Goal: Task Accomplishment & Management: Use online tool/utility

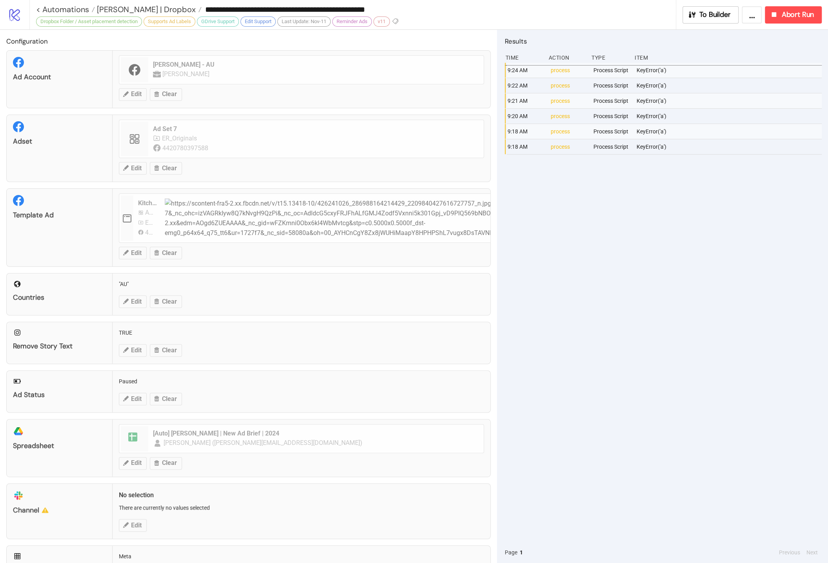
click at [423, 242] on div "Template Ad Kitchn Ad template Ad Set 5 ER_Originals 4420780397588 Edit Clear" at bounding box center [248, 227] width 485 height 79
click at [810, 12] on span "Abort Run" at bounding box center [798, 14] width 33 height 9
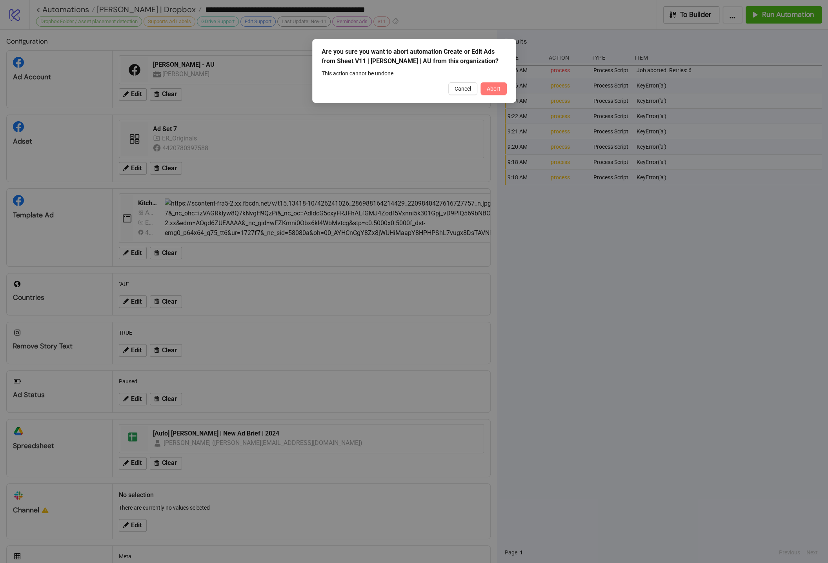
click at [495, 91] on span "Abort" at bounding box center [494, 89] width 14 height 6
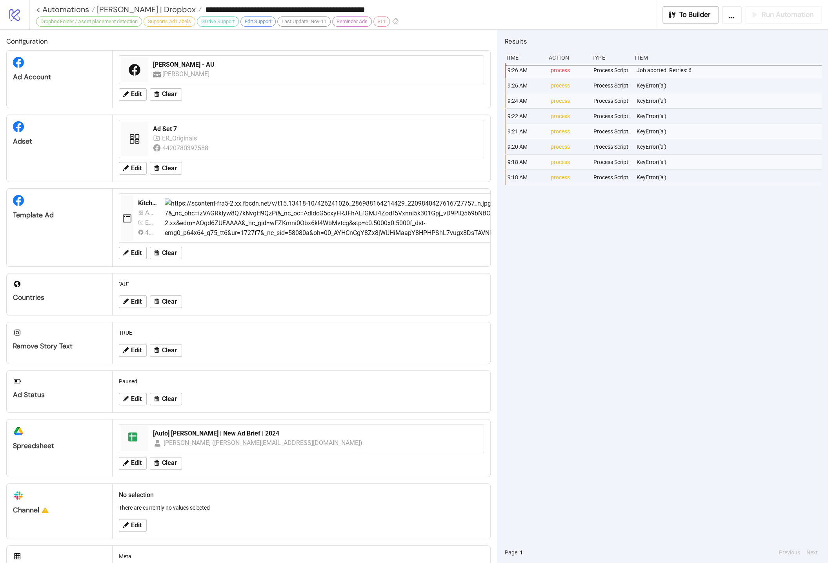
click at [693, 106] on div "KeyError('a')" at bounding box center [730, 100] width 188 height 15
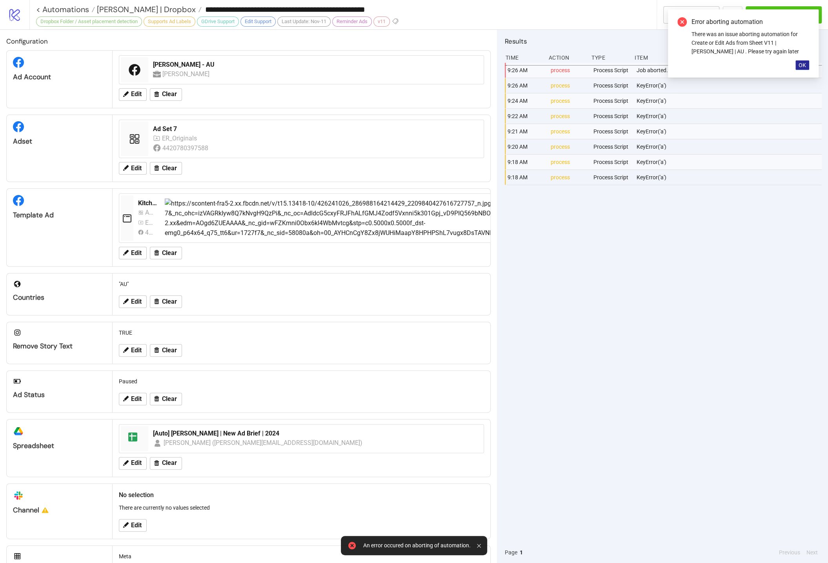
click at [803, 61] on button "OK" at bounding box center [803, 64] width 14 height 9
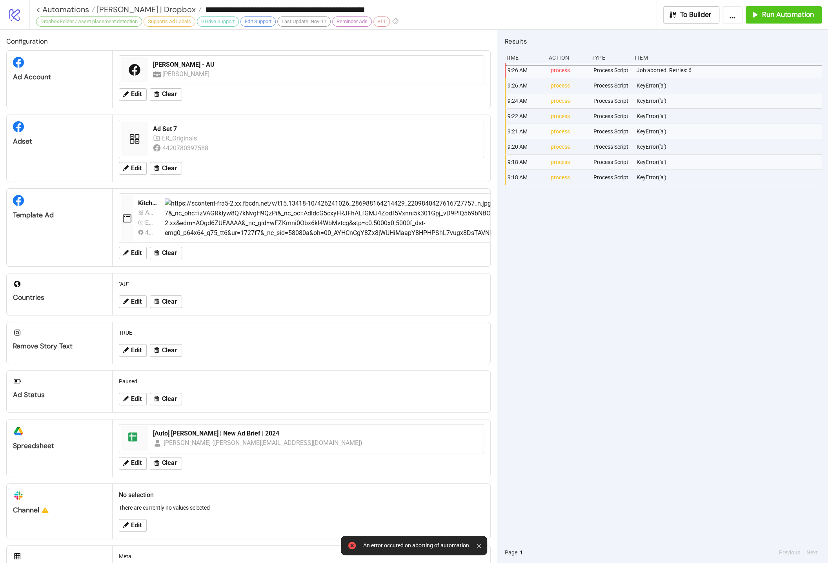
scroll to position [34, 0]
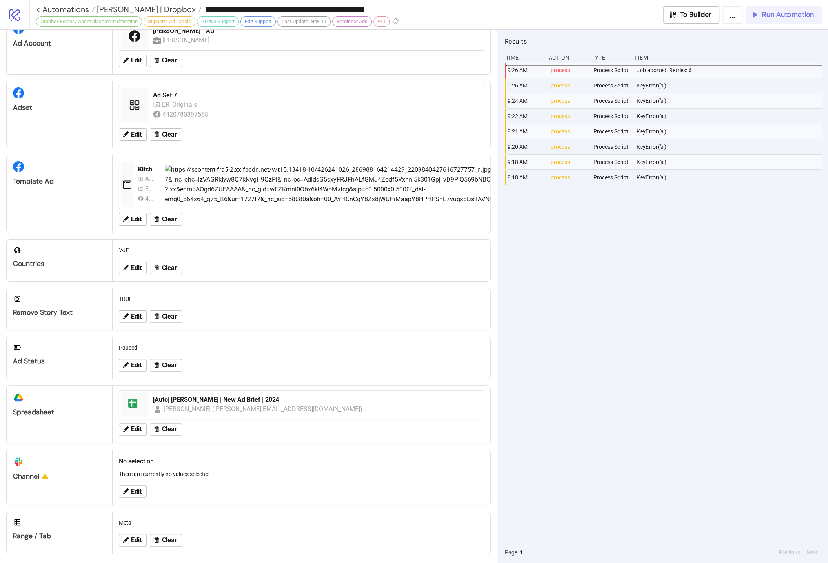
click at [761, 14] on div "Run Automation" at bounding box center [783, 14] width 64 height 9
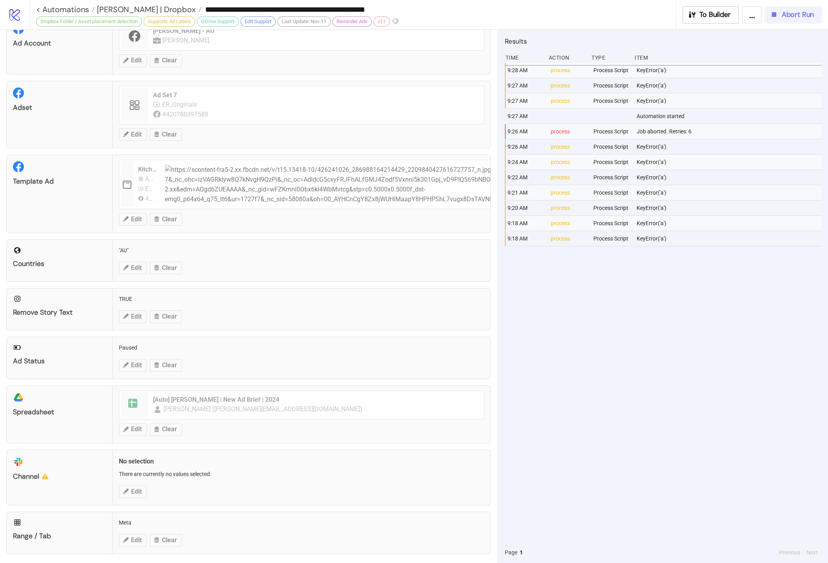
click at [812, 11] on span "Abort Run" at bounding box center [798, 14] width 33 height 9
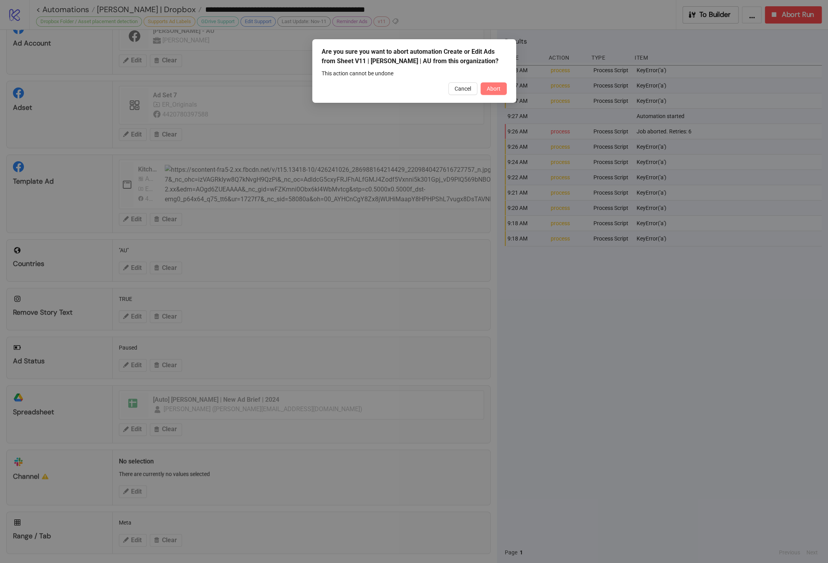
click at [493, 89] on span "Abort" at bounding box center [494, 89] width 14 height 6
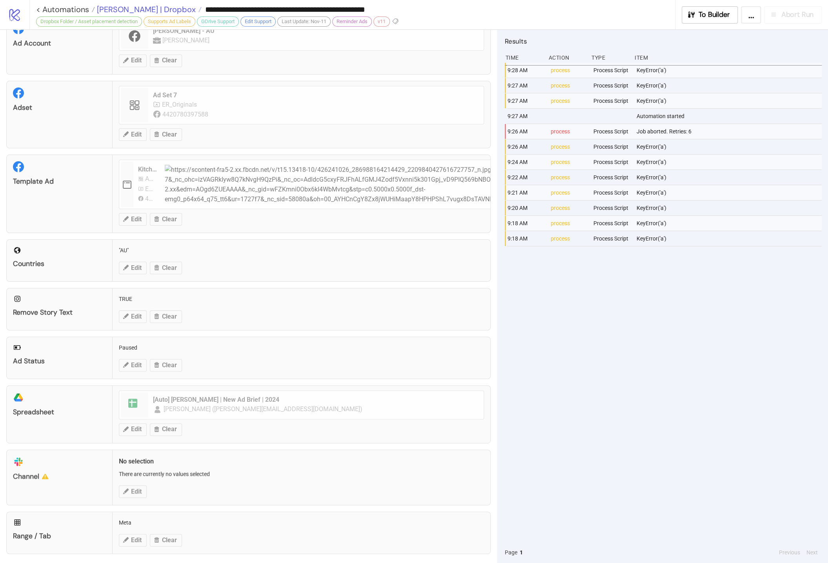
click at [156, 7] on span "[PERSON_NAME] | Dropbox" at bounding box center [145, 9] width 101 height 10
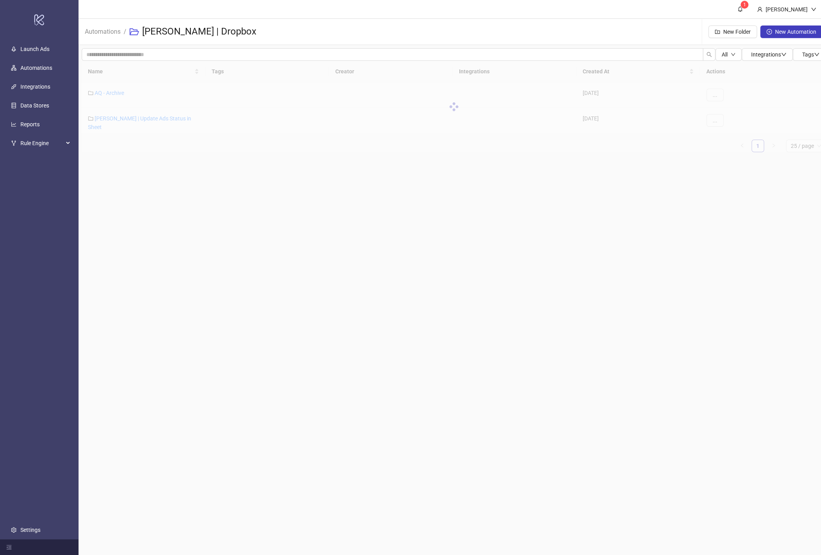
click at [313, 195] on main "1 Hanna Automations / Anna Quan | Dropbox New Folder New Automation All Integra…" at bounding box center [453, 277] width 750 height 555
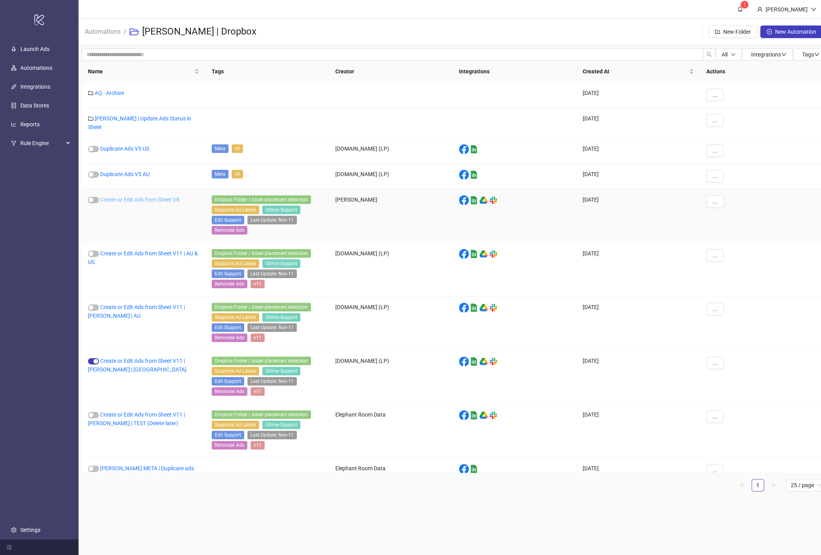
click at [167, 197] on link "Create or Edit Ads from Sheet V8" at bounding box center [139, 200] width 79 height 6
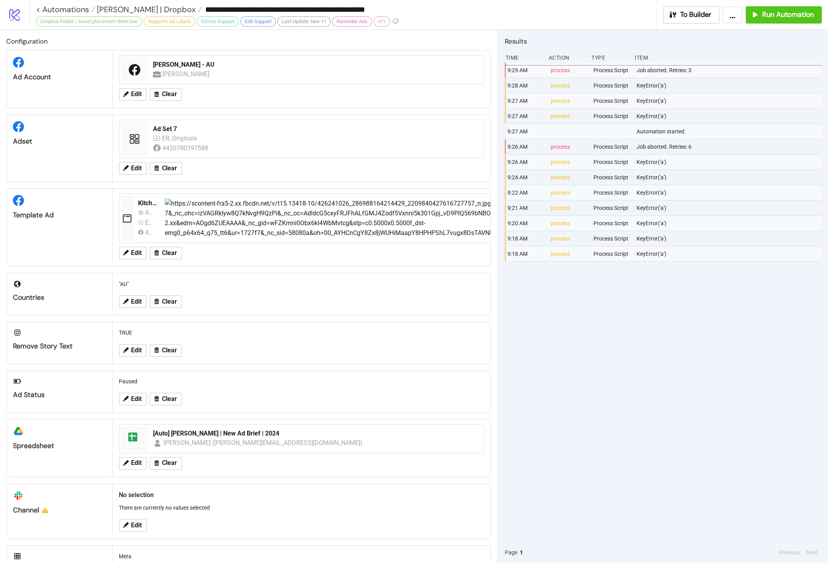
type input "**********"
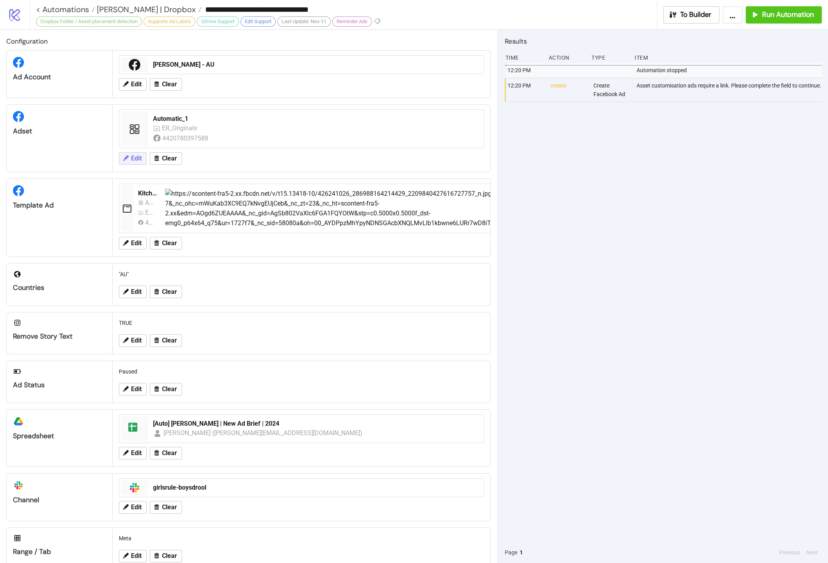
click at [138, 155] on span "Edit" at bounding box center [136, 158] width 11 height 7
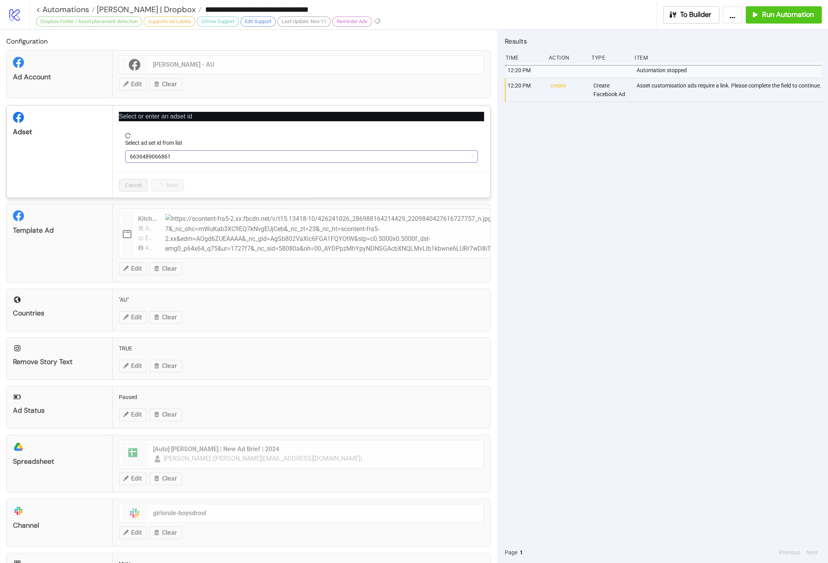
click at [177, 157] on span "6636489066861" at bounding box center [301, 157] width 343 height 12
click at [157, 215] on span "Refresh" at bounding box center [152, 214] width 19 height 6
click at [189, 157] on span "6636489066861" at bounding box center [301, 157] width 343 height 12
click at [189, 157] on span "Automatic_1" at bounding box center [301, 157] width 343 height 12
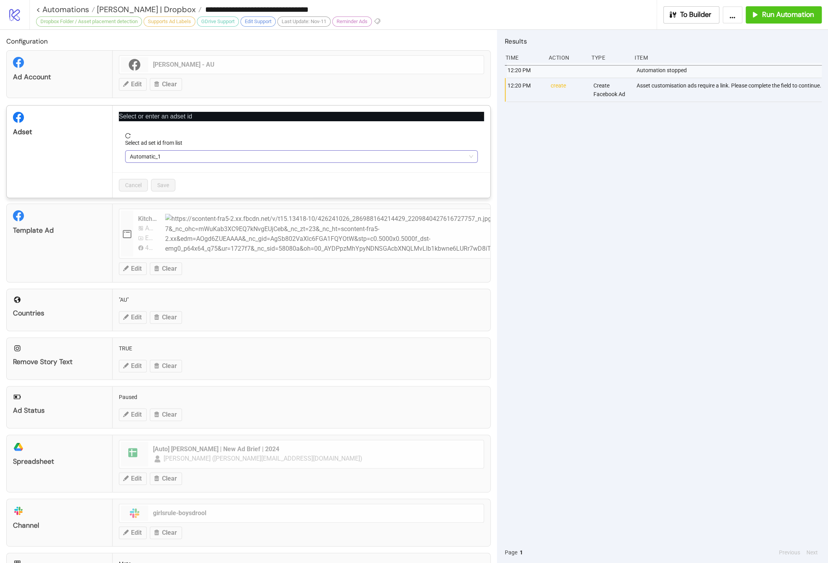
click at [189, 156] on span "Automatic_1" at bounding box center [301, 157] width 343 height 12
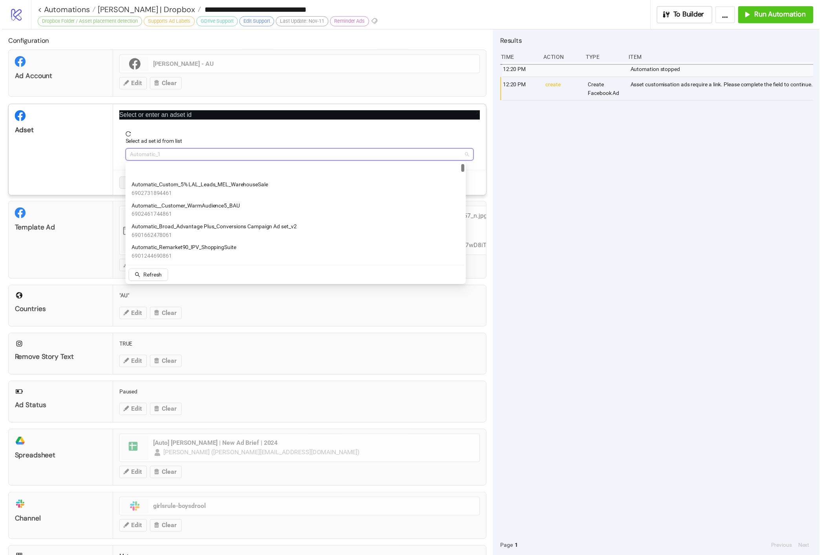
scroll to position [90, 0]
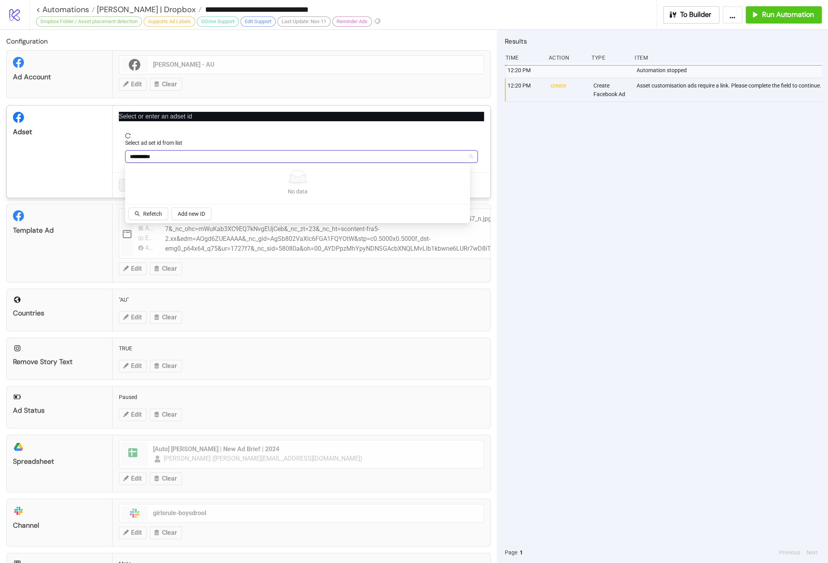
type input "**********"
click at [162, 212] on button "Refetch" at bounding box center [148, 214] width 40 height 13
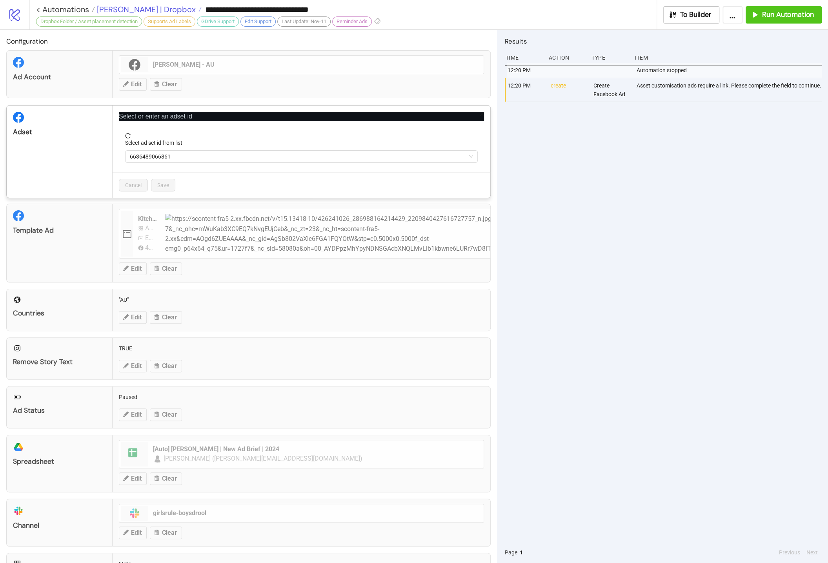
click at [143, 6] on div "**********" at bounding box center [414, 281] width 828 height 563
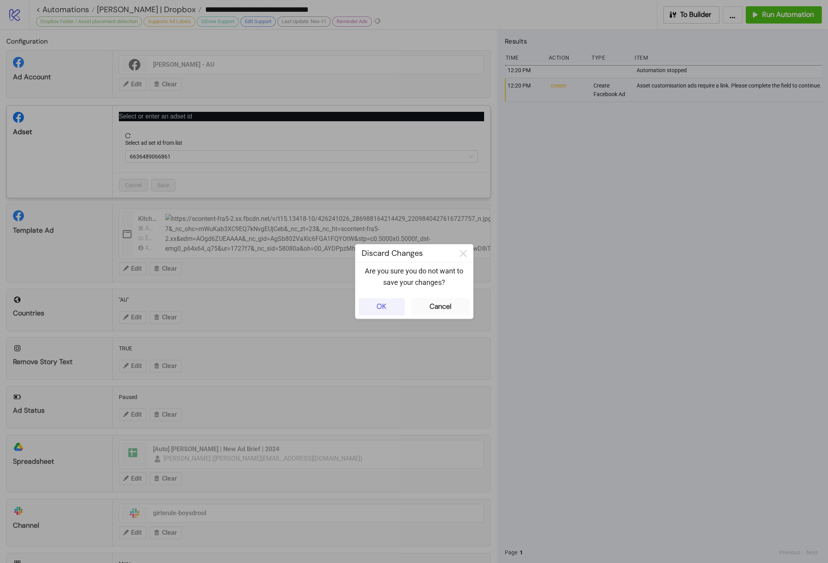
click at [387, 299] on button "OK" at bounding box center [382, 306] width 46 height 17
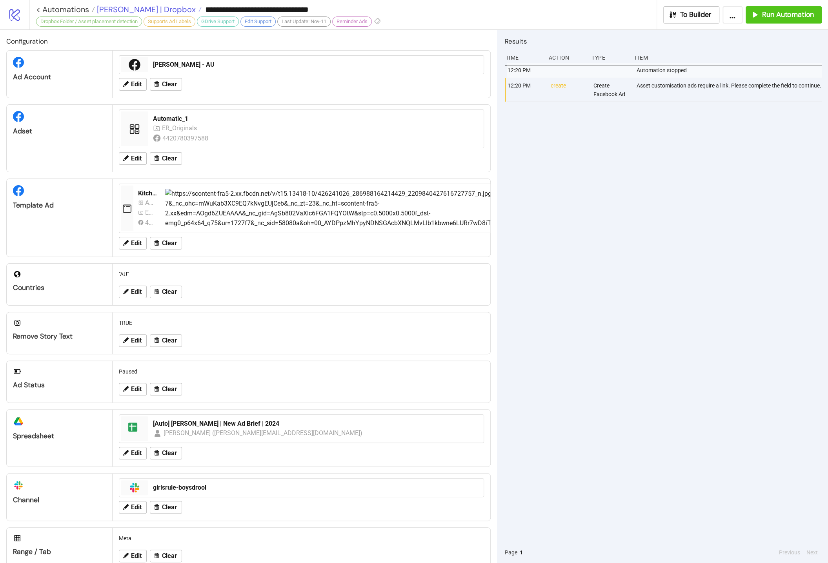
click at [120, 13] on span "[PERSON_NAME] | Dropbox" at bounding box center [145, 9] width 101 height 10
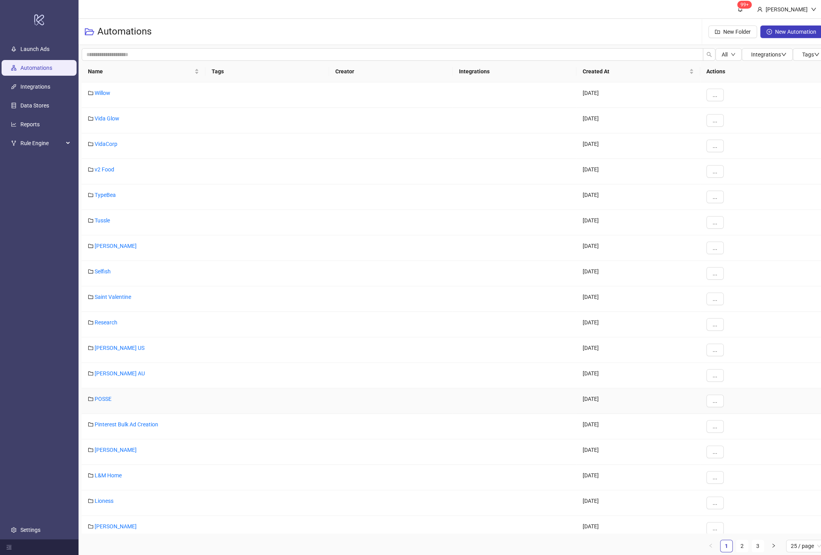
scroll to position [41, 0]
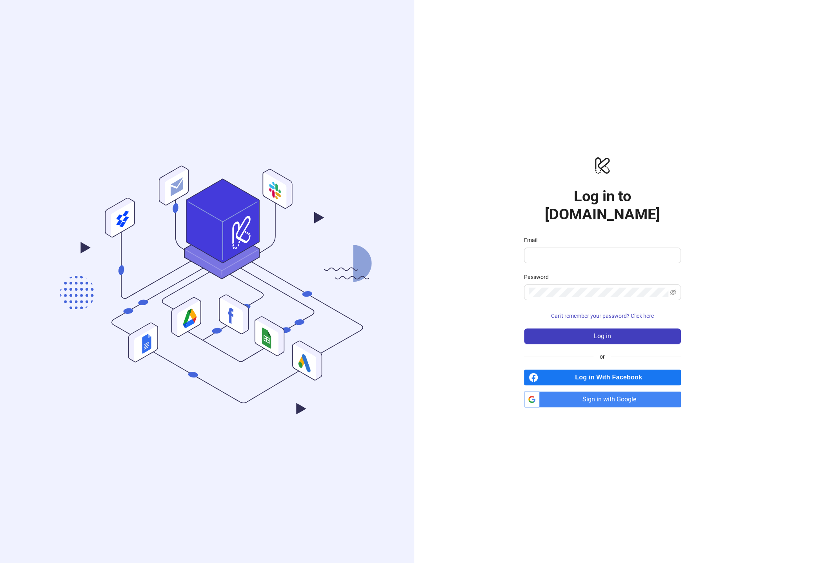
click at [630, 392] on span "Sign in with Google" at bounding box center [612, 400] width 138 height 16
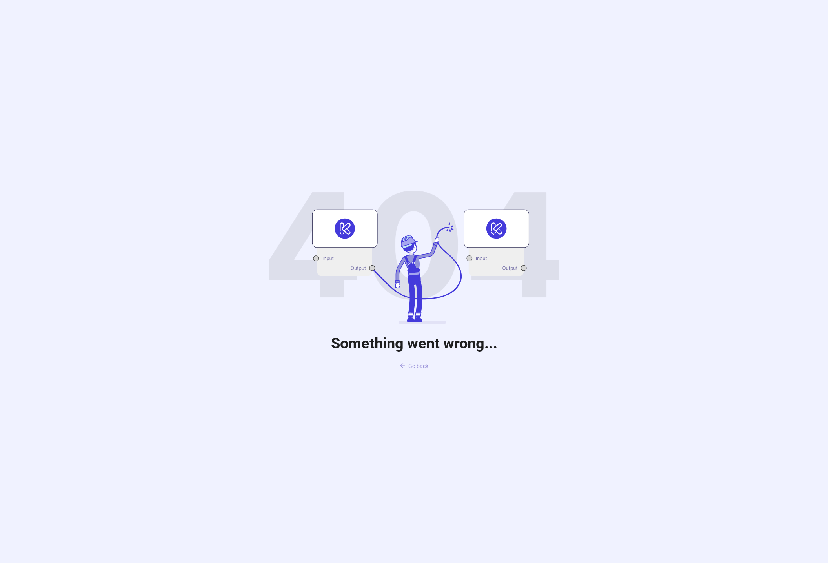
click at [421, 366] on span "Go back" at bounding box center [419, 366] width 20 height 6
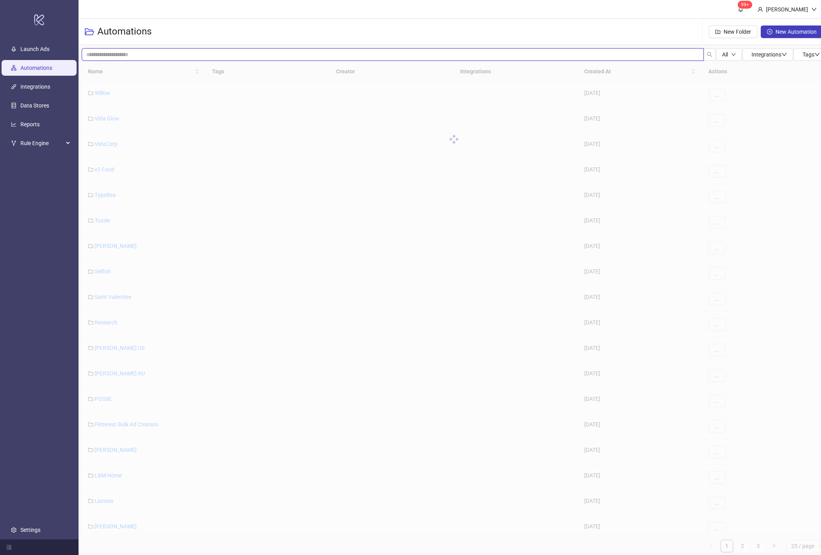
click at [208, 58] on input "search" at bounding box center [393, 54] width 622 height 13
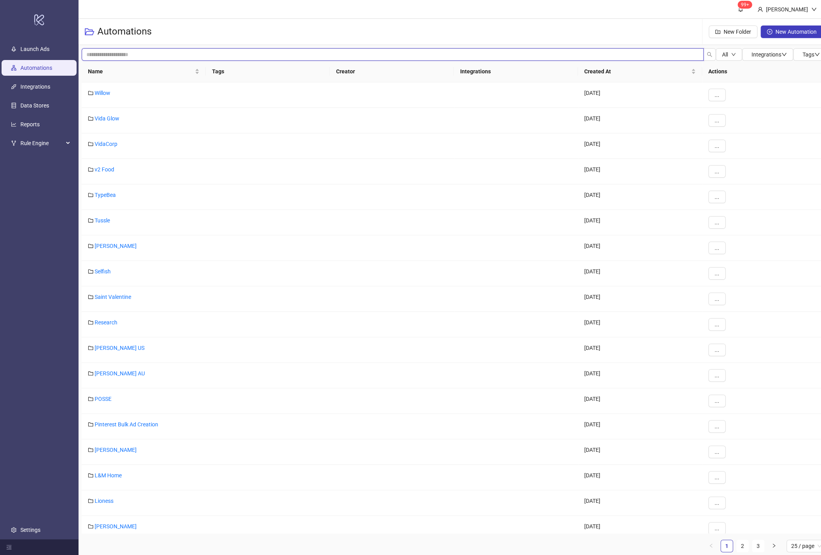
click at [587, 53] on input "search" at bounding box center [393, 54] width 622 height 13
type input "**********"
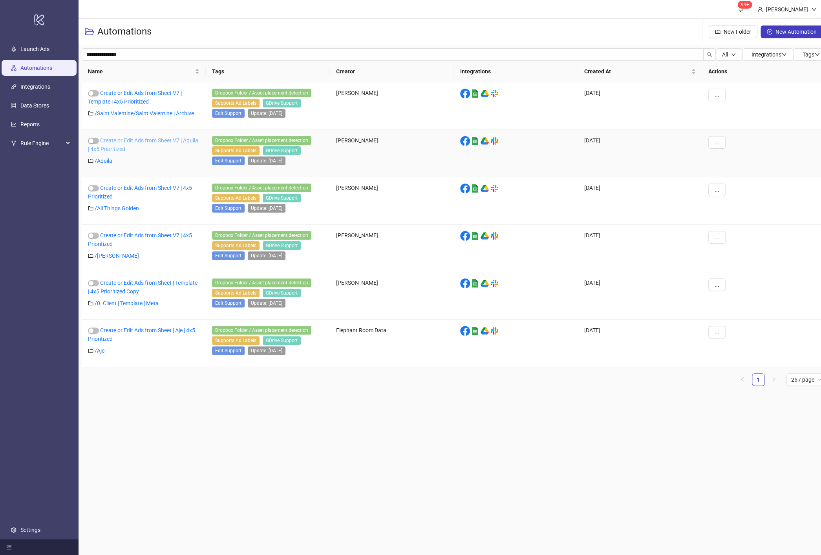
click at [130, 146] on link "Create or Edit Ads from Sheet V7 | Aquila | 4x5 Prioritized" at bounding box center [143, 144] width 110 height 15
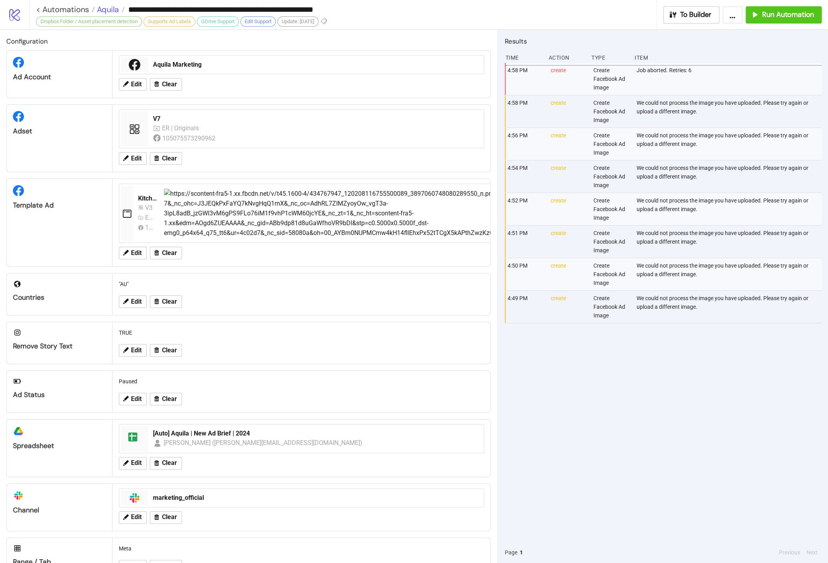
click at [110, 9] on span "Aquila" at bounding box center [107, 9] width 24 height 10
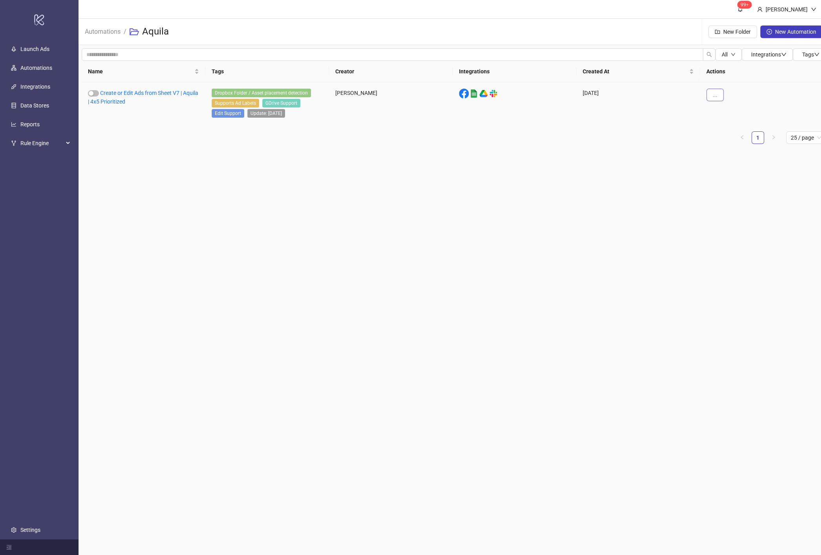
click at [717, 96] on button "..." at bounding box center [714, 95] width 17 height 13
click at [733, 161] on span "Duplicate" at bounding box center [732, 161] width 23 height 9
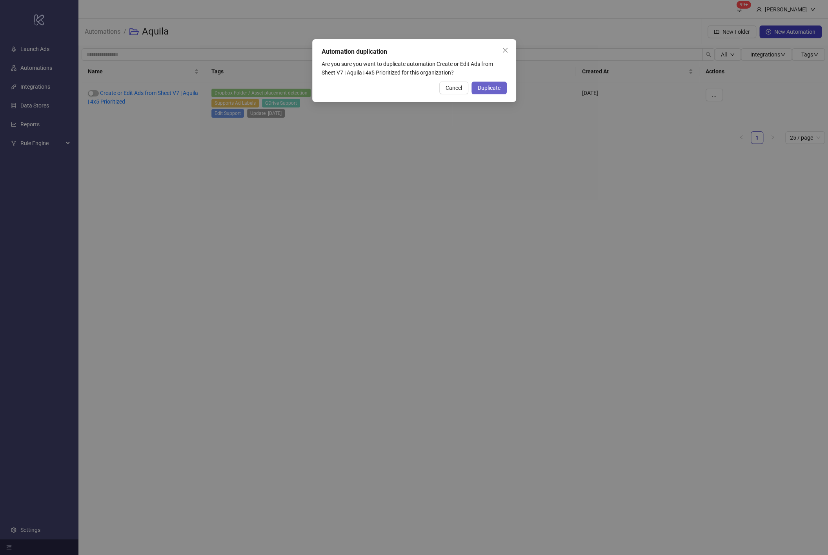
click at [482, 89] on span "Duplicate" at bounding box center [489, 88] width 23 height 6
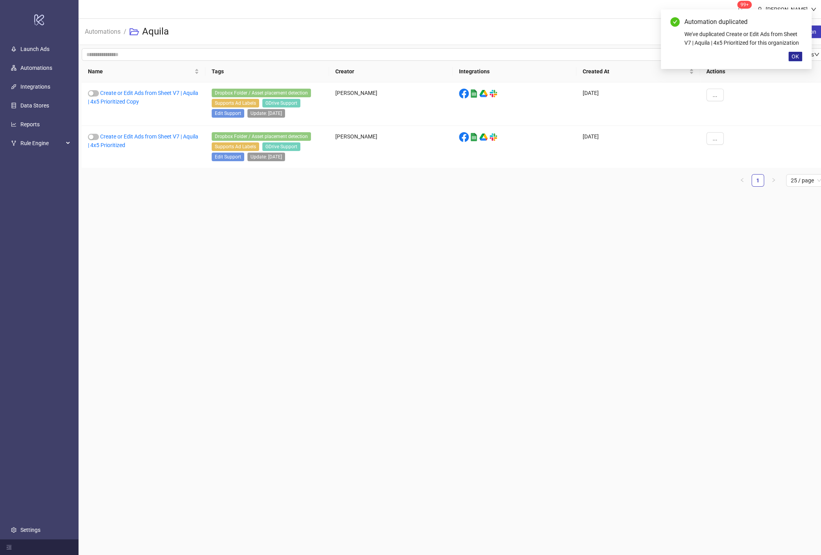
click at [798, 55] on span "OK" at bounding box center [794, 56] width 7 height 6
click at [719, 97] on button "..." at bounding box center [714, 95] width 17 height 13
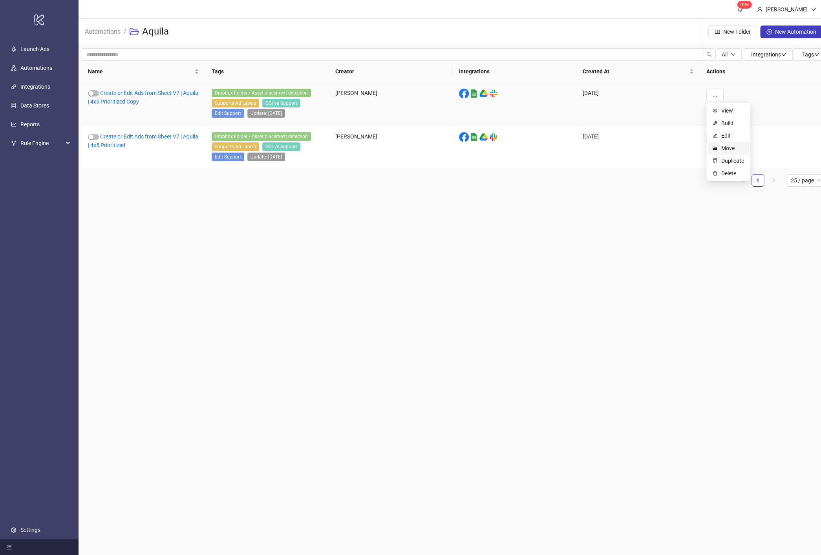
click at [733, 146] on span "Move" at bounding box center [732, 148] width 23 height 9
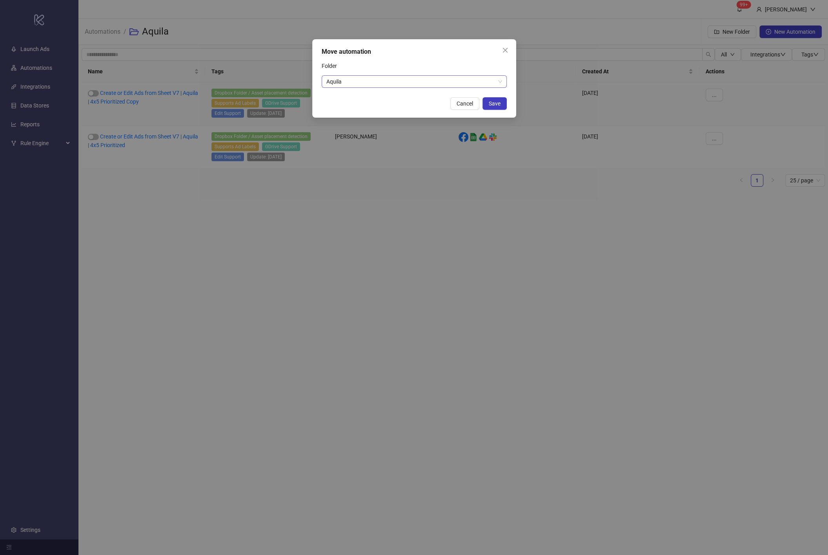
click at [409, 84] on span "Aquila" at bounding box center [415, 82] width 176 height 12
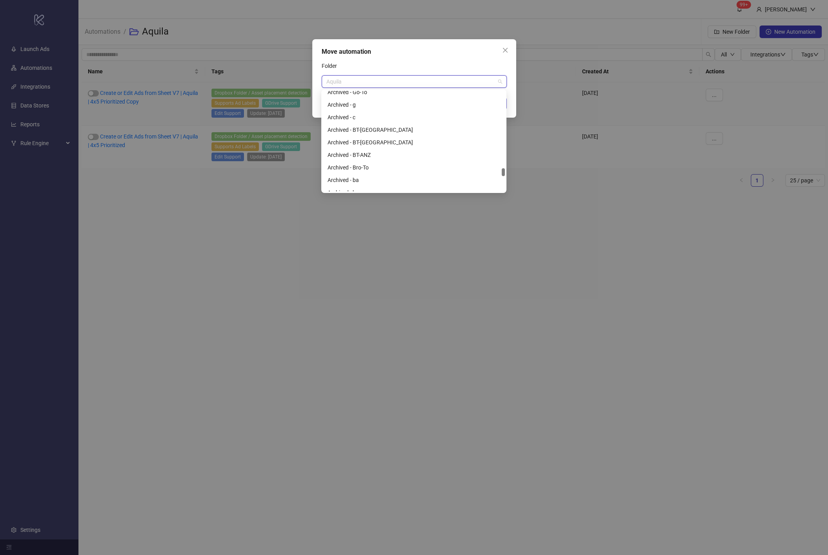
scroll to position [2629, 0]
drag, startPoint x: 504, startPoint y: 173, endPoint x: 504, endPoint y: 170, distance: 3.9
click at [504, 170] on div at bounding box center [503, 172] width 3 height 8
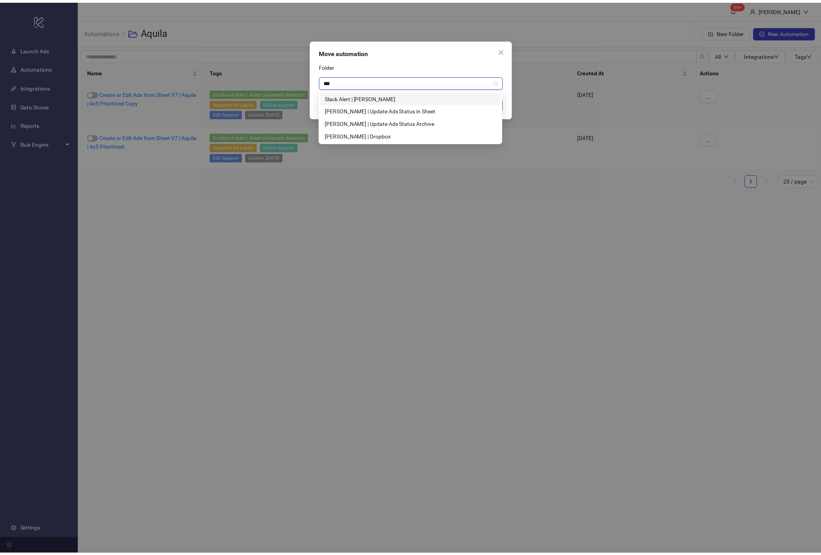
scroll to position [0, 0]
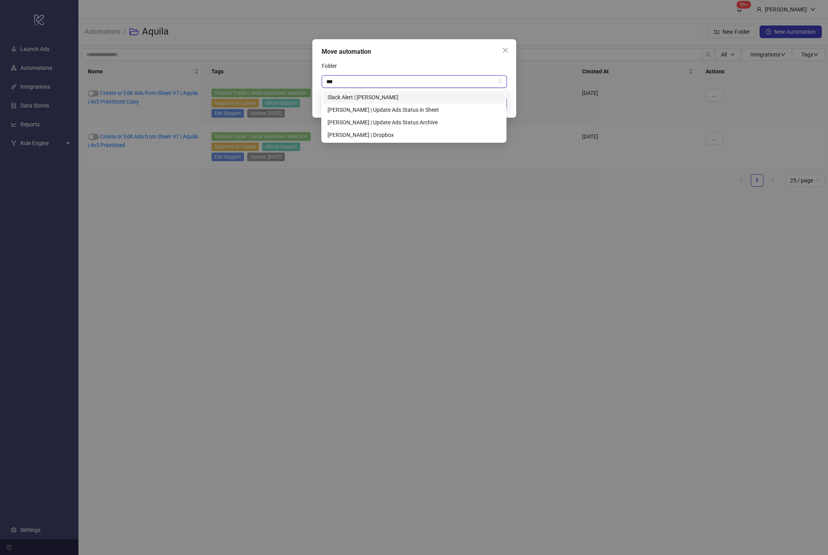
type input "****"
click at [375, 138] on div "[PERSON_NAME] | Dropbox" at bounding box center [414, 135] width 173 height 9
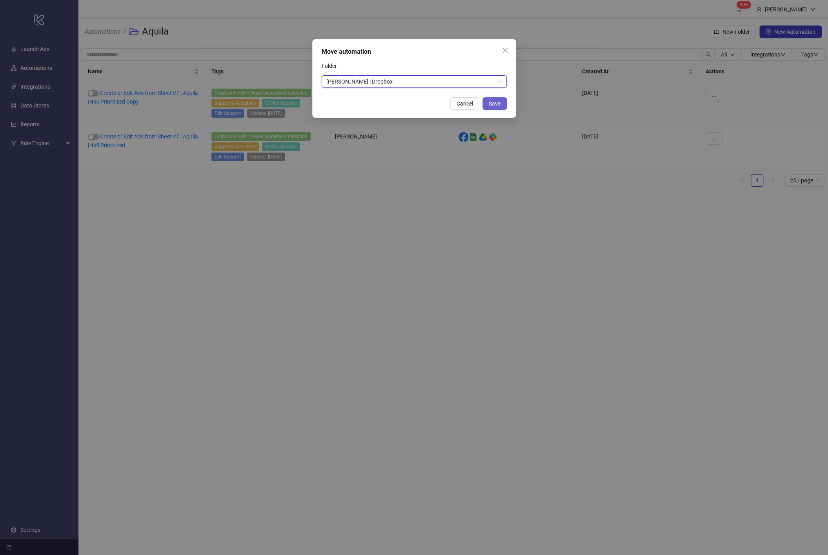
click at [502, 109] on button "Save" at bounding box center [495, 103] width 24 height 13
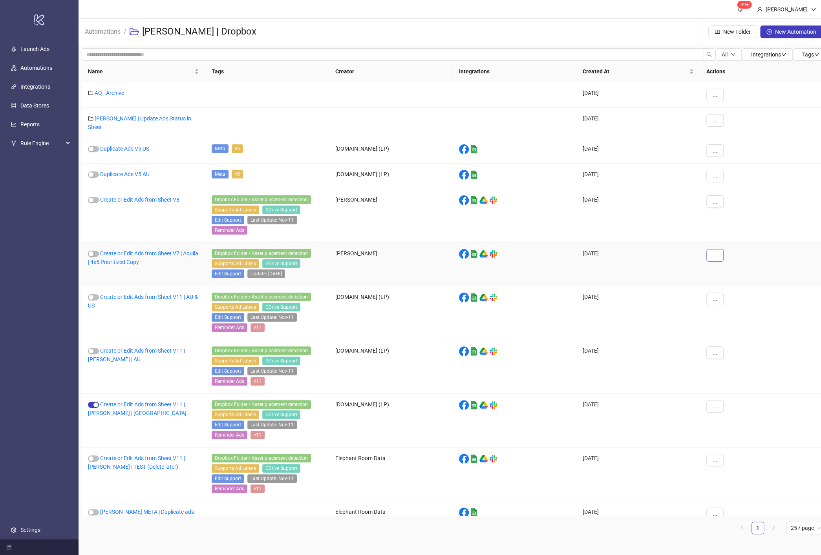
click at [718, 250] on button "..." at bounding box center [714, 255] width 17 height 13
click at [724, 286] on span "Edit" at bounding box center [732, 289] width 23 height 9
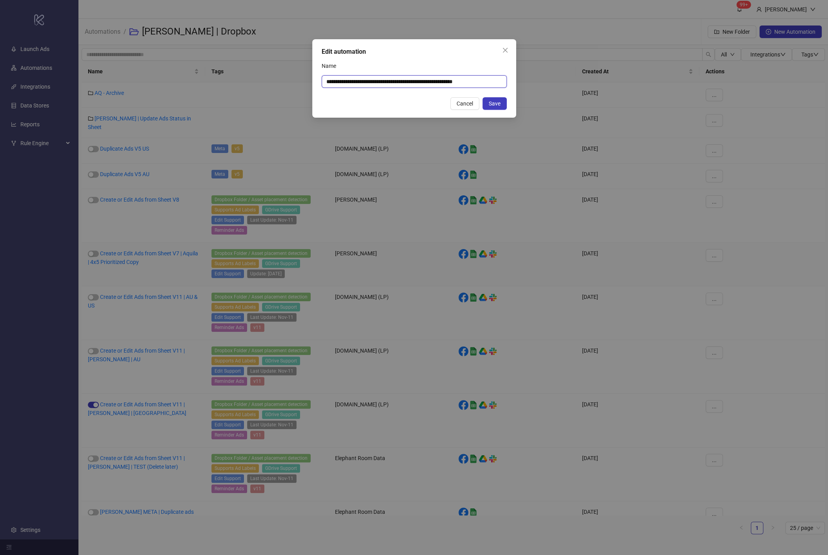
click at [426, 79] on input "**********" at bounding box center [414, 81] width 185 height 13
click at [491, 76] on input "**********" at bounding box center [414, 81] width 185 height 13
click at [505, 77] on input "**********" at bounding box center [414, 81] width 185 height 13
type input "**********"
click at [498, 102] on span "Save" at bounding box center [495, 103] width 12 height 6
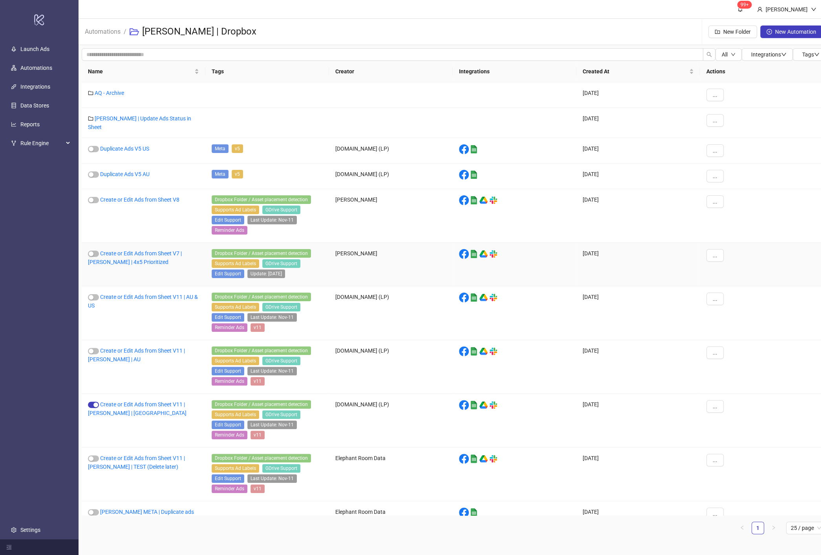
click at [168, 263] on div "Create or Edit Ads from Sheet V7 | [PERSON_NAME] | 4x5 Prioritized" at bounding box center [144, 265] width 124 height 44
click at [144, 250] on link "Create or Edit Ads from Sheet V7 | [PERSON_NAME] | 4x5 Prioritized" at bounding box center [135, 257] width 94 height 15
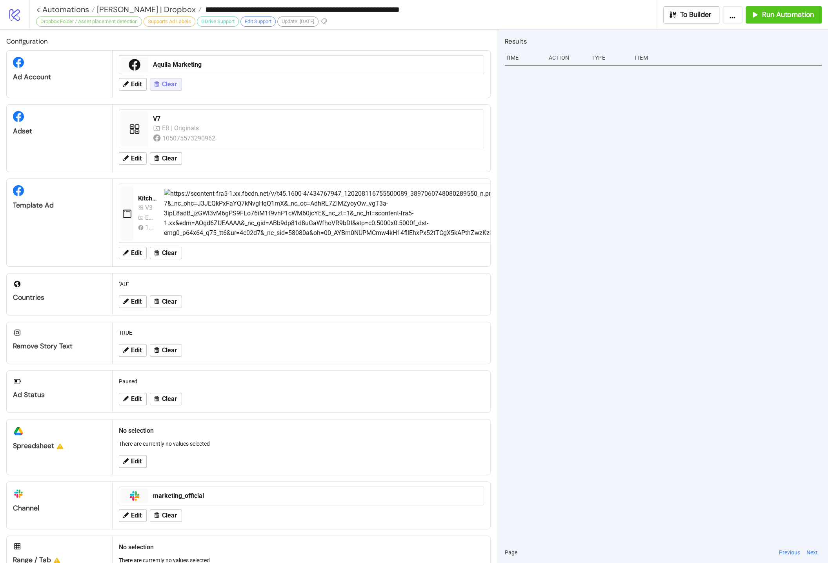
click at [175, 81] on span "Clear" at bounding box center [169, 84] width 15 height 7
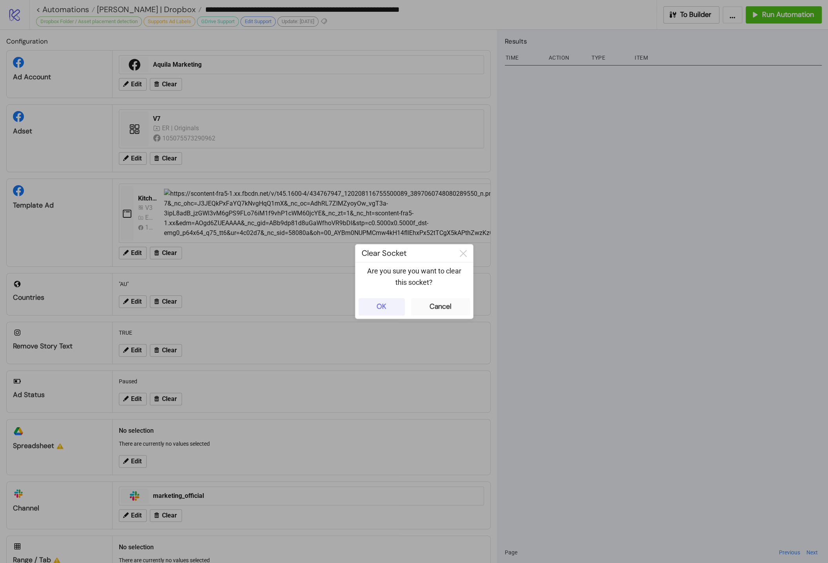
click at [375, 310] on button "OK" at bounding box center [382, 306] width 46 height 17
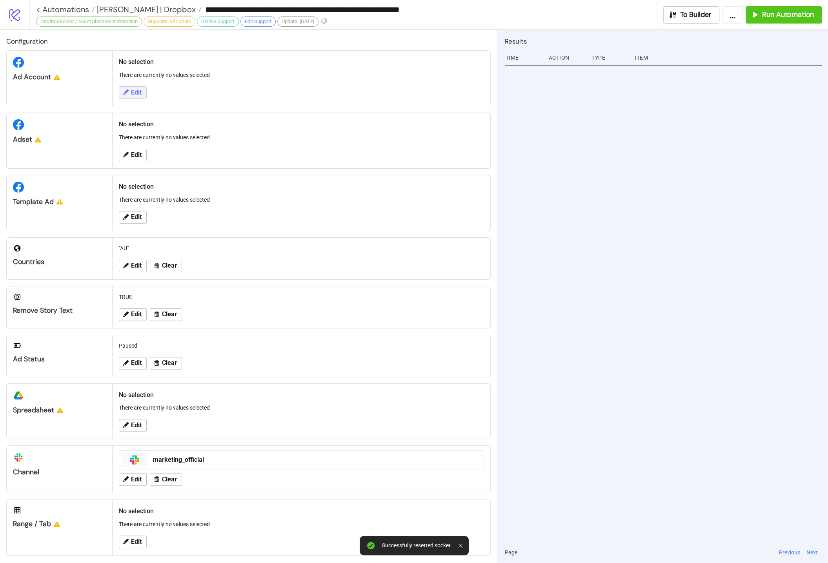
click at [139, 92] on span "Edit" at bounding box center [136, 92] width 11 height 7
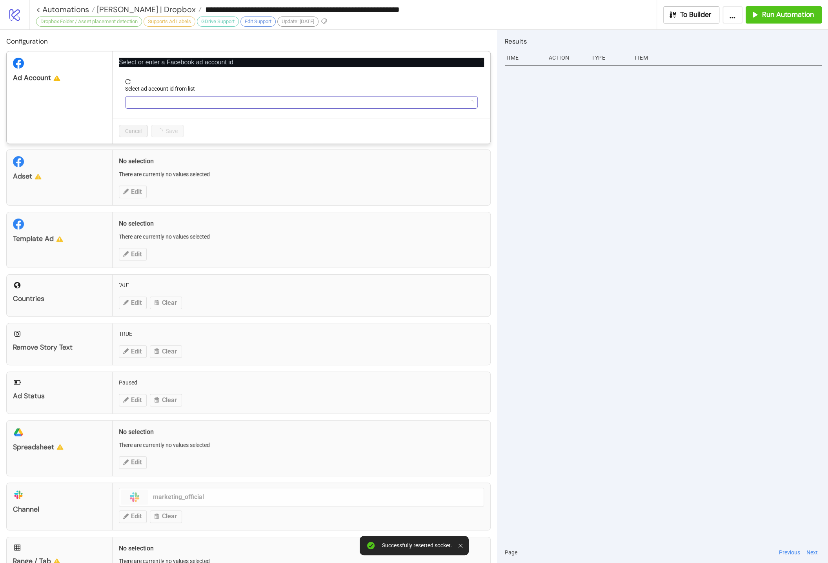
click at [171, 100] on input "Select ad account id from list" at bounding box center [298, 103] width 336 height 12
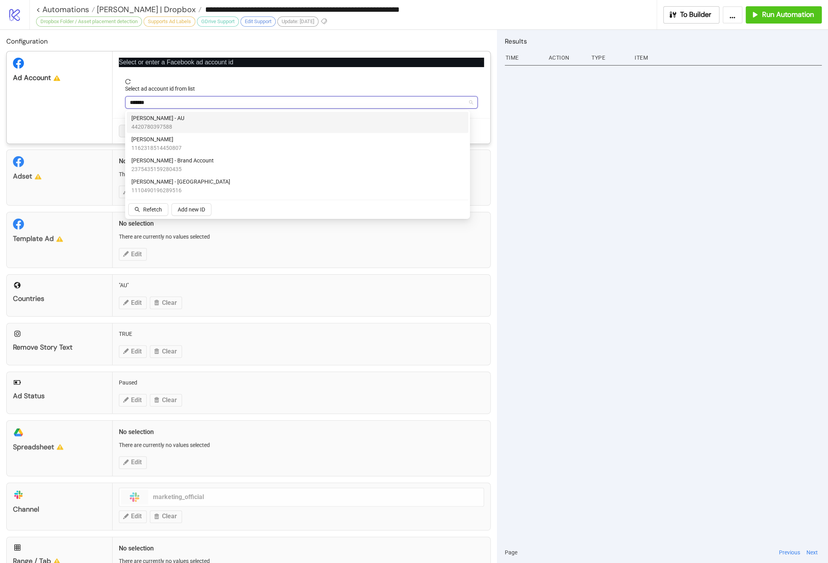
type input "********"
click at [173, 120] on div "Anna Quan - AU 4420780397588" at bounding box center [297, 122] width 332 height 17
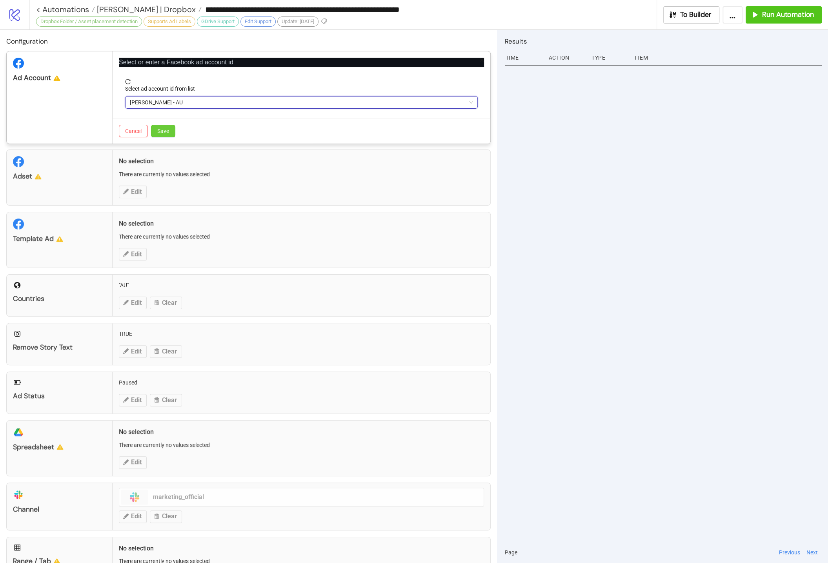
click at [171, 132] on button "Save" at bounding box center [163, 131] width 24 height 13
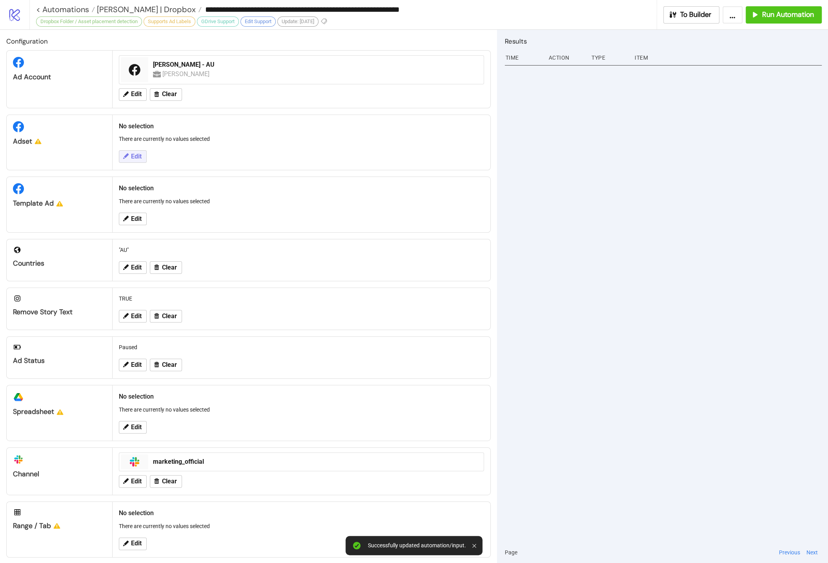
click at [133, 153] on span "Edit" at bounding box center [136, 156] width 11 height 7
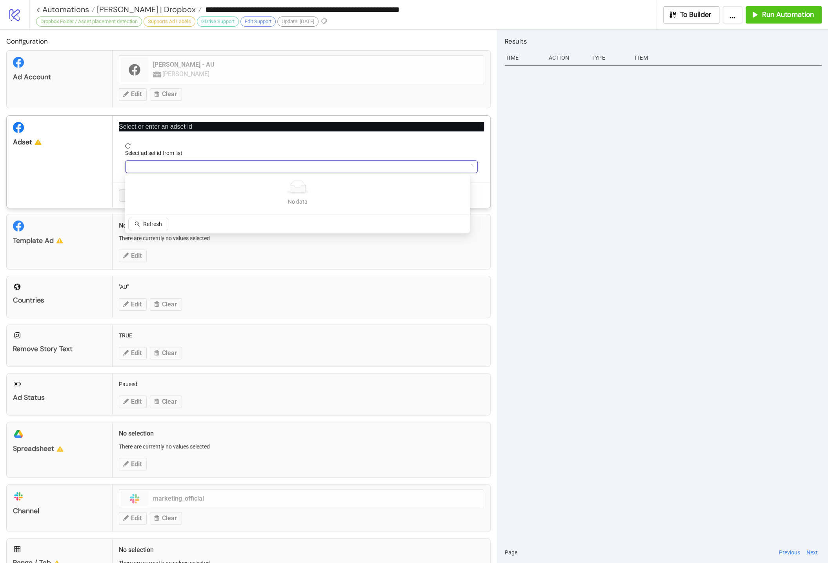
click at [177, 167] on input "Select ad set id from list" at bounding box center [298, 167] width 336 height 12
paste input "**********"
type input "**********"
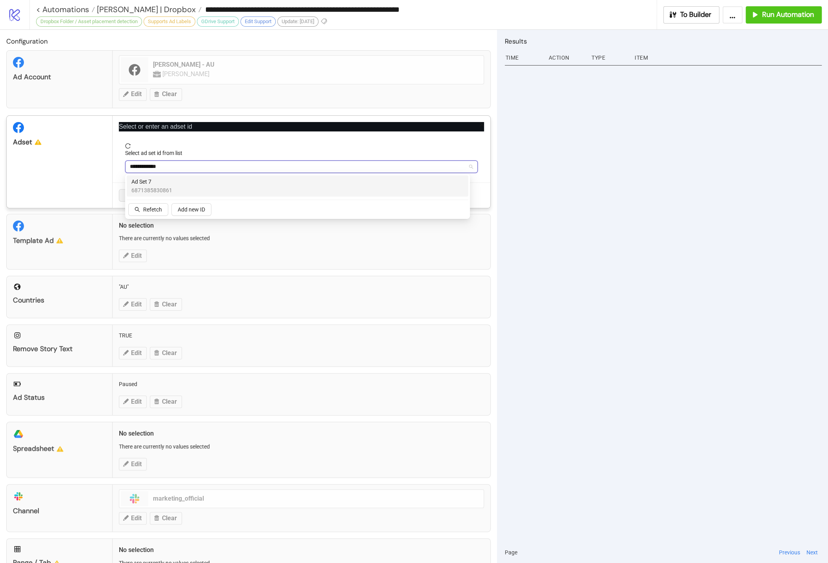
click at [166, 180] on span "Ad Set 7" at bounding box center [151, 181] width 41 height 9
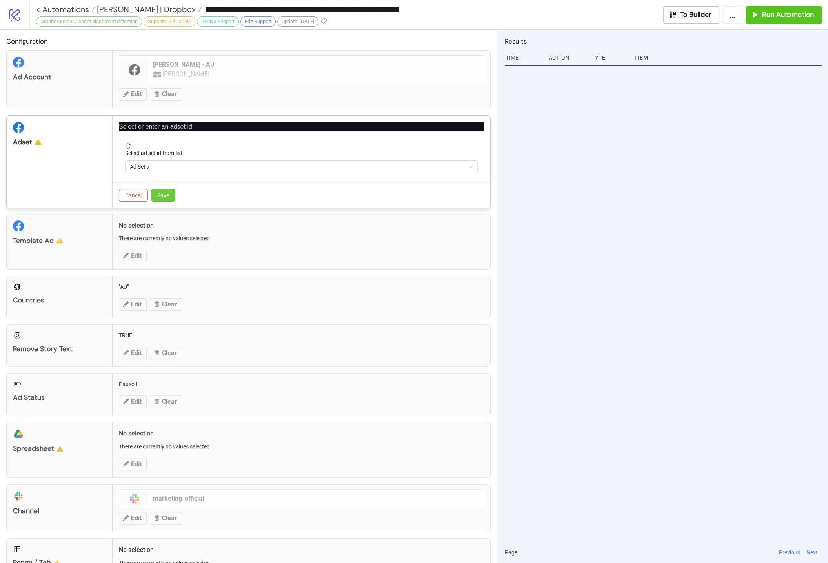
click at [164, 193] on span "Save" at bounding box center [163, 195] width 12 height 6
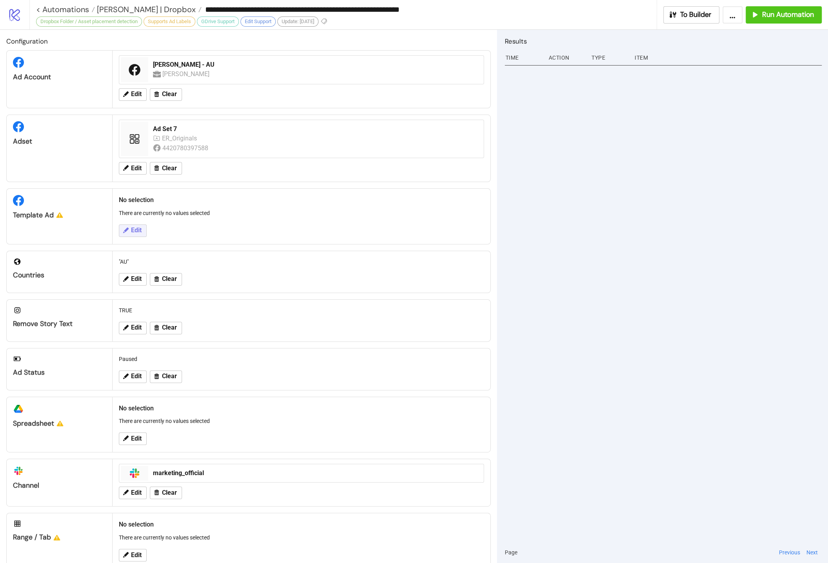
click at [135, 224] on button "Edit" at bounding box center [133, 230] width 28 height 13
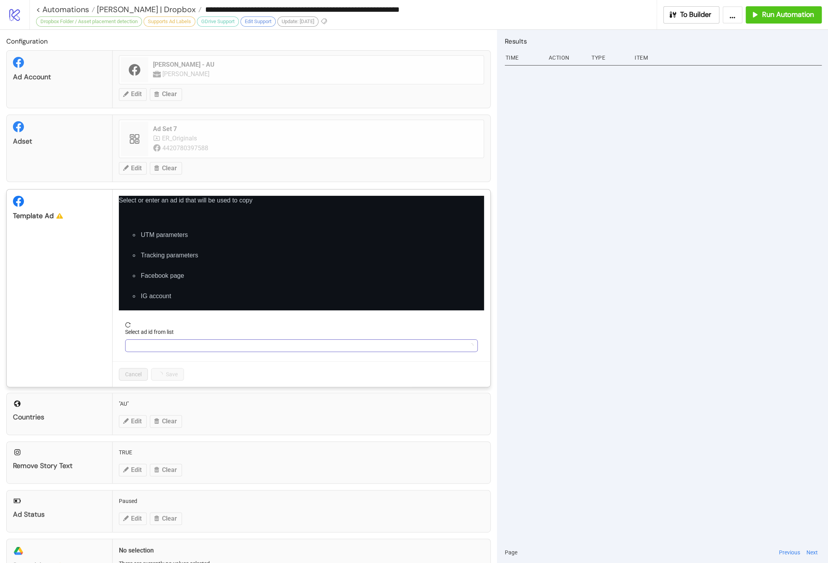
click at [187, 348] on input "Select ad id from list" at bounding box center [298, 346] width 336 height 12
paste input "**********"
click at [174, 372] on div "No data" at bounding box center [298, 366] width 326 height 14
type input "**********"
click at [158, 400] on span "Refetch" at bounding box center [152, 402] width 19 height 6
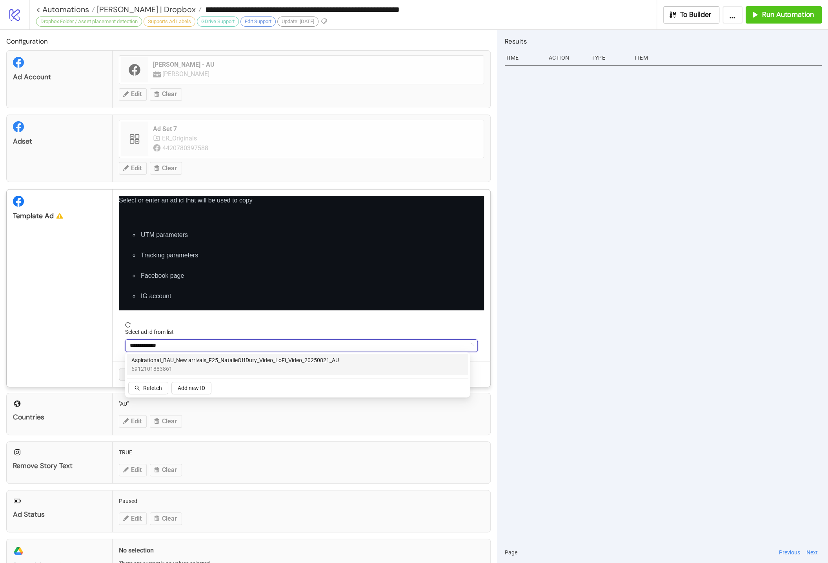
click at [190, 343] on input "**********" at bounding box center [298, 346] width 336 height 12
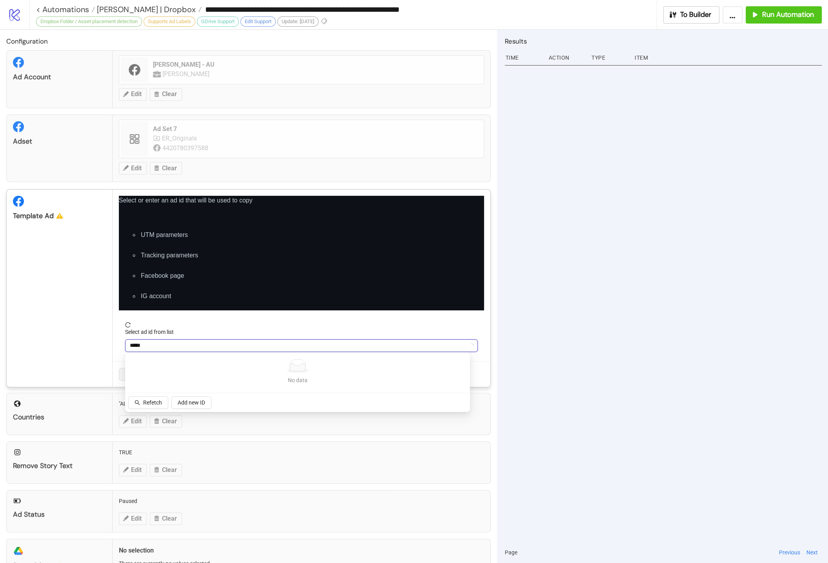
type input "******"
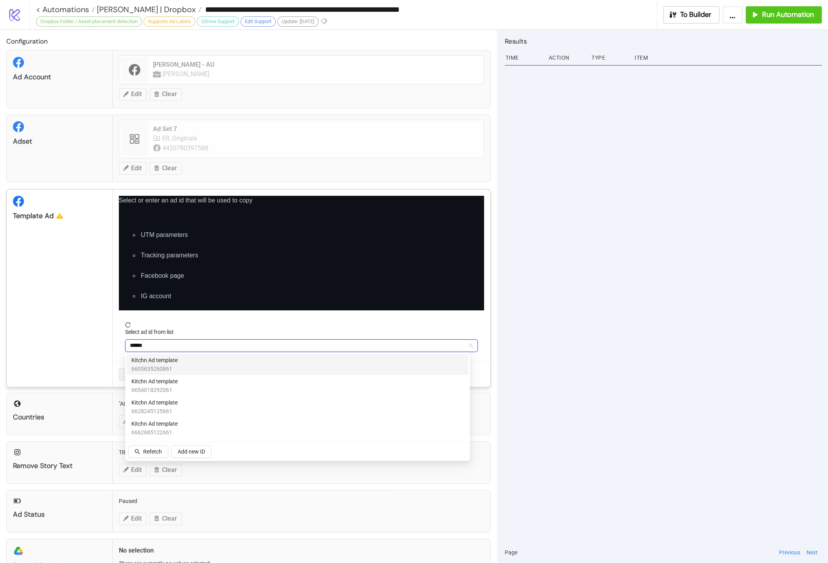
click at [184, 358] on div "Kitchn Ad template 6605635260861" at bounding box center [297, 364] width 332 height 17
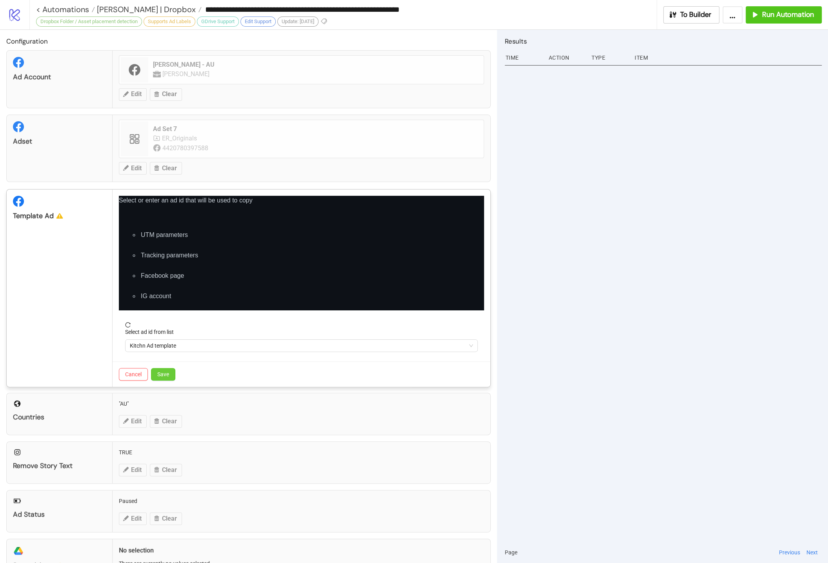
click at [168, 372] on span "Save" at bounding box center [163, 374] width 12 height 6
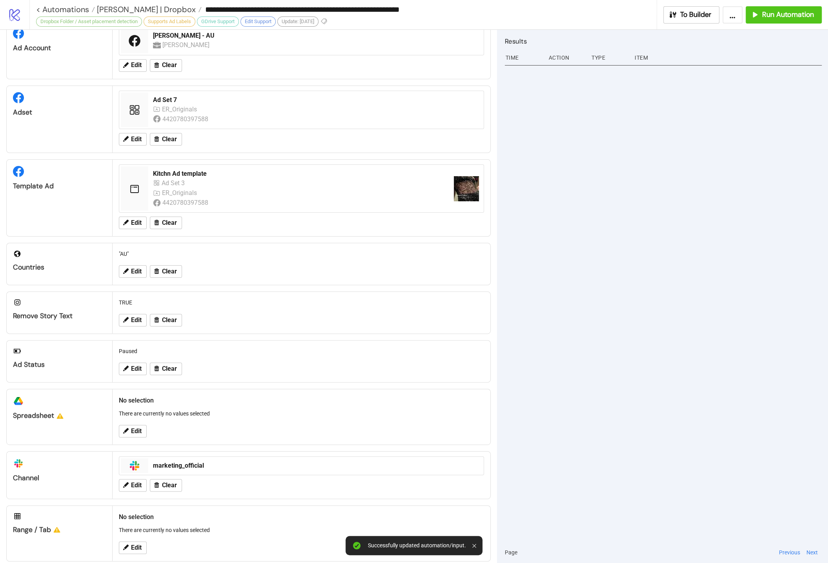
scroll to position [36, 0]
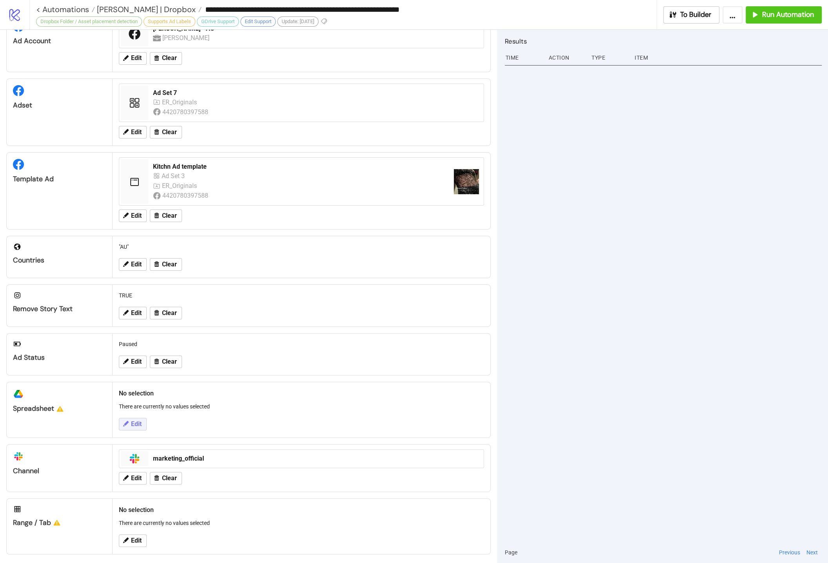
click at [132, 423] on span "Edit" at bounding box center [136, 424] width 11 height 7
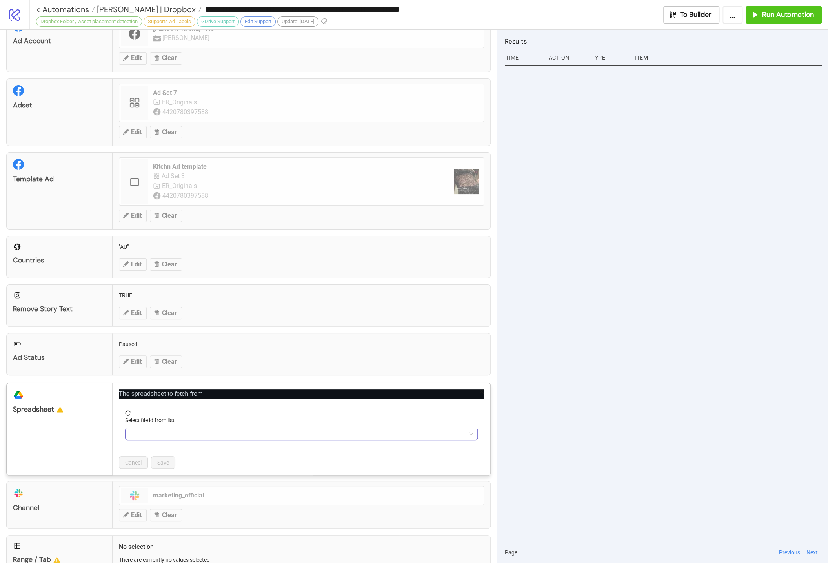
click at [212, 432] on input "Select file id from list" at bounding box center [298, 434] width 336 height 12
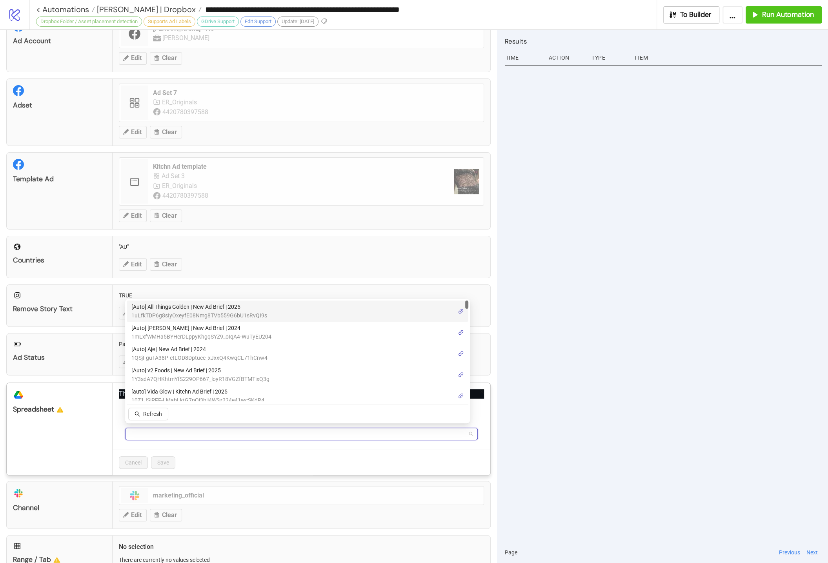
click at [212, 432] on input "Select file id from list" at bounding box center [298, 434] width 336 height 12
click at [201, 324] on span "[Auto] [PERSON_NAME] | New Ad Brief | 2024" at bounding box center [201, 328] width 140 height 9
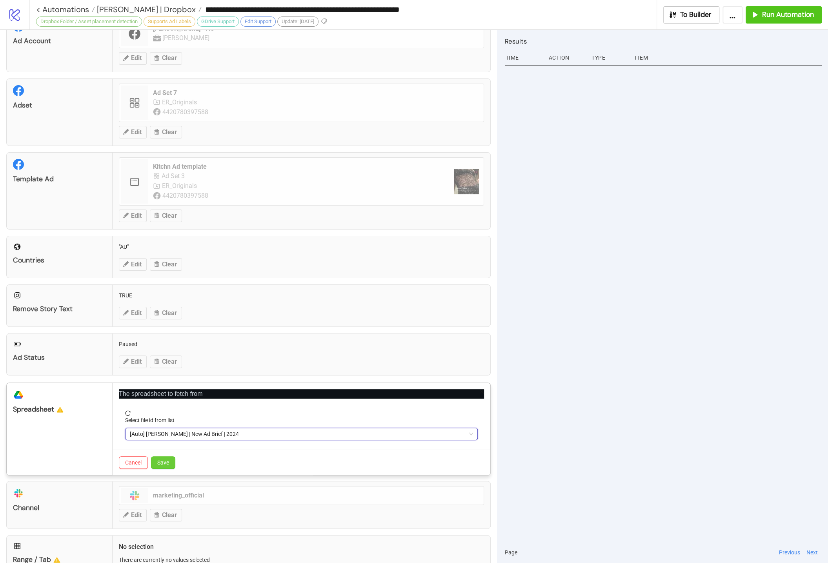
click at [168, 460] on span "Save" at bounding box center [163, 463] width 12 height 6
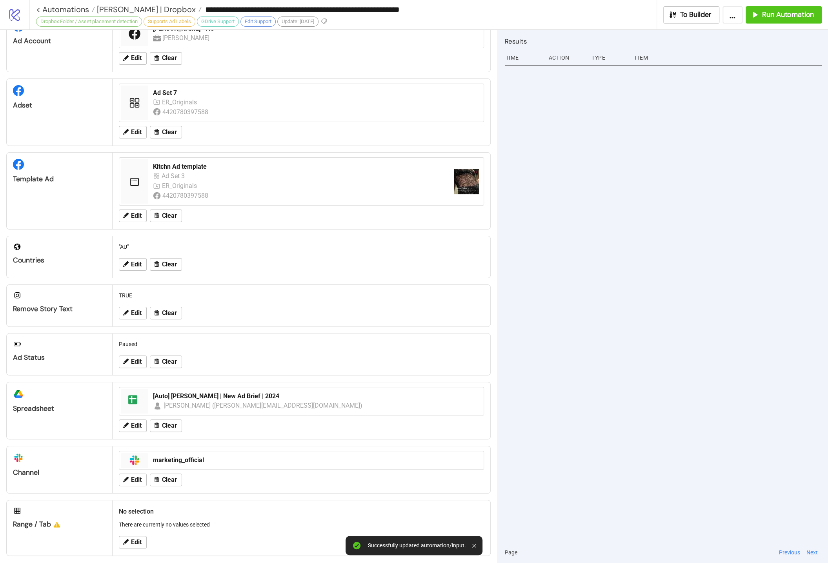
scroll to position [38, 0]
click at [126, 537] on icon at bounding box center [125, 540] width 7 height 7
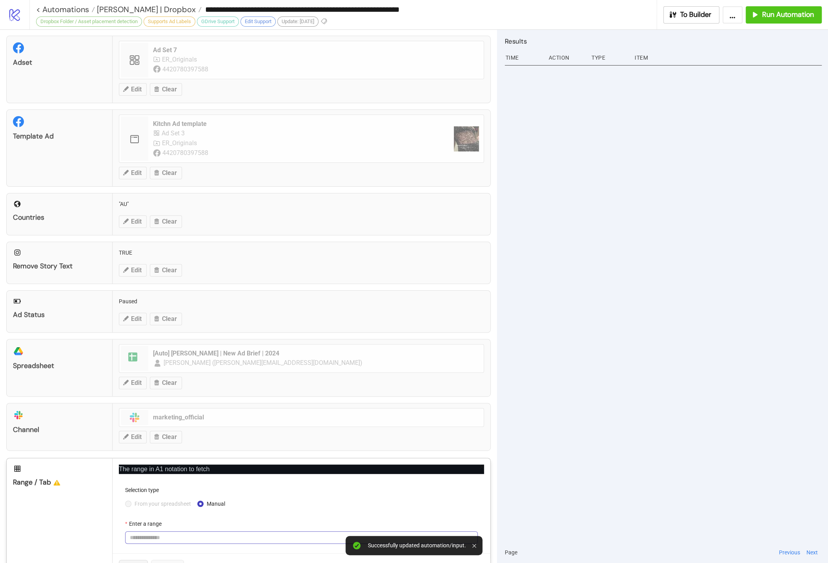
scroll to position [103, 0]
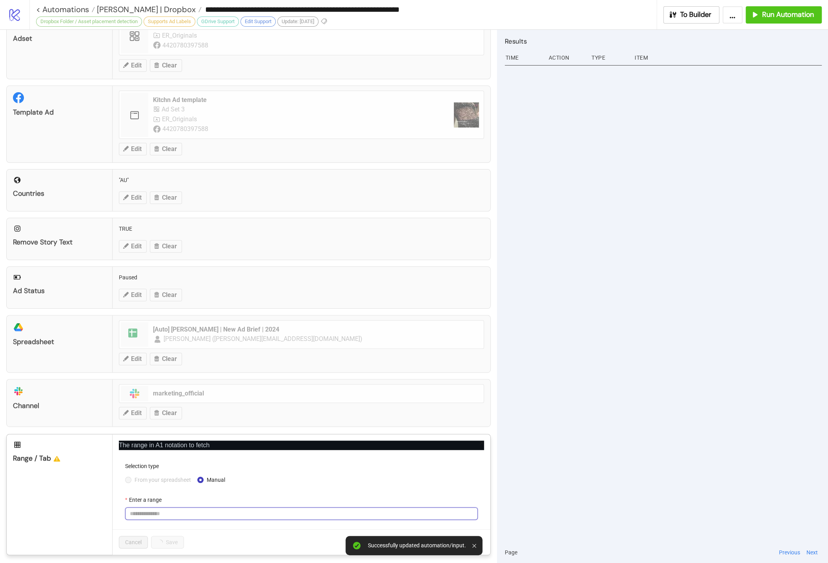
click at [163, 507] on input "Enter a range" at bounding box center [301, 513] width 353 height 13
click at [149, 481] on div "From your spreadsheet Manual" at bounding box center [301, 480] width 353 height 13
click at [150, 477] on span "From your spreadsheet" at bounding box center [162, 480] width 63 height 9
click at [150, 507] on input "Enter a range" at bounding box center [301, 513] width 353 height 13
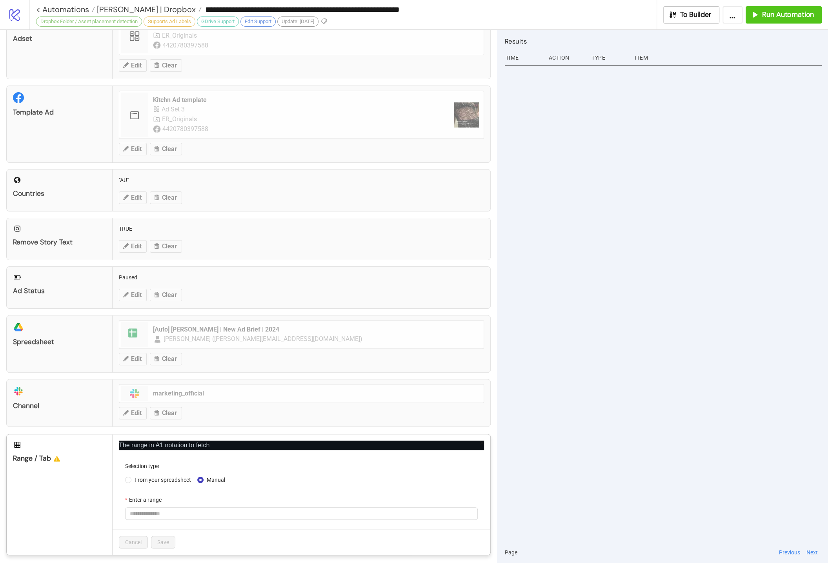
click at [144, 474] on div "From your spreadsheet Manual" at bounding box center [301, 480] width 353 height 13
click at [144, 476] on span "From your spreadsheet" at bounding box center [162, 480] width 63 height 9
click at [149, 510] on span at bounding box center [301, 514] width 343 height 12
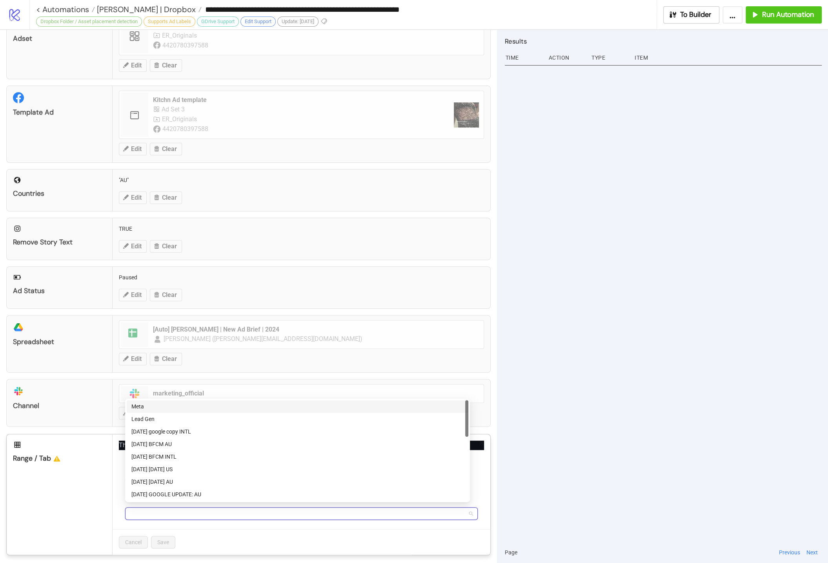
click at [157, 407] on div "Meta" at bounding box center [297, 406] width 332 height 9
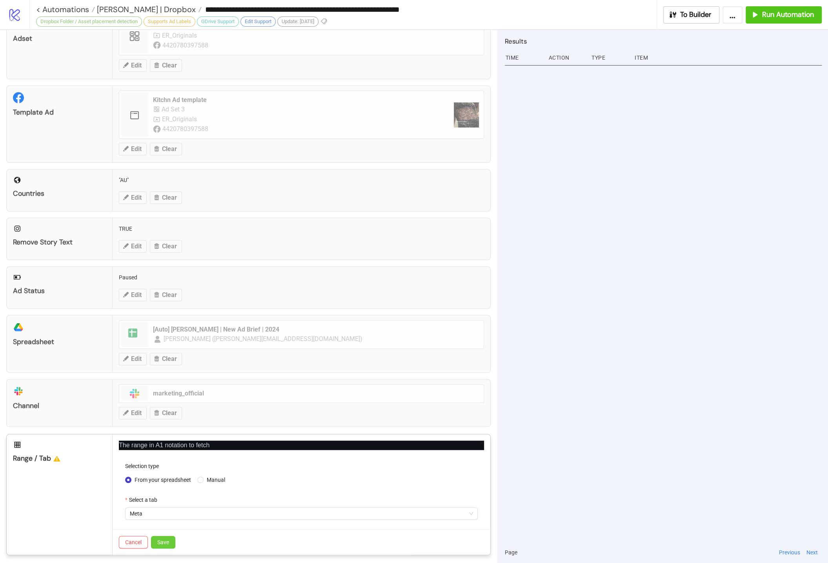
click at [165, 539] on span "Save" at bounding box center [163, 542] width 12 height 6
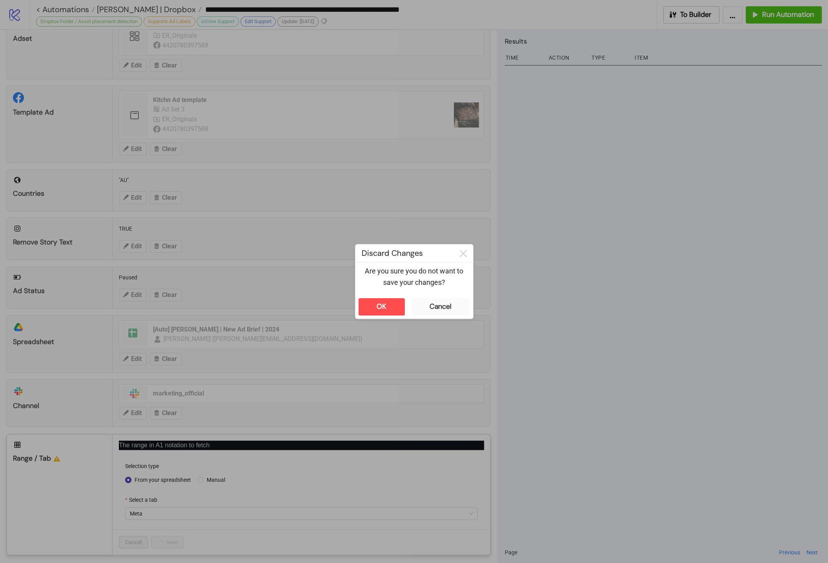
click at [567, 285] on div "**********" at bounding box center [414, 281] width 828 height 563
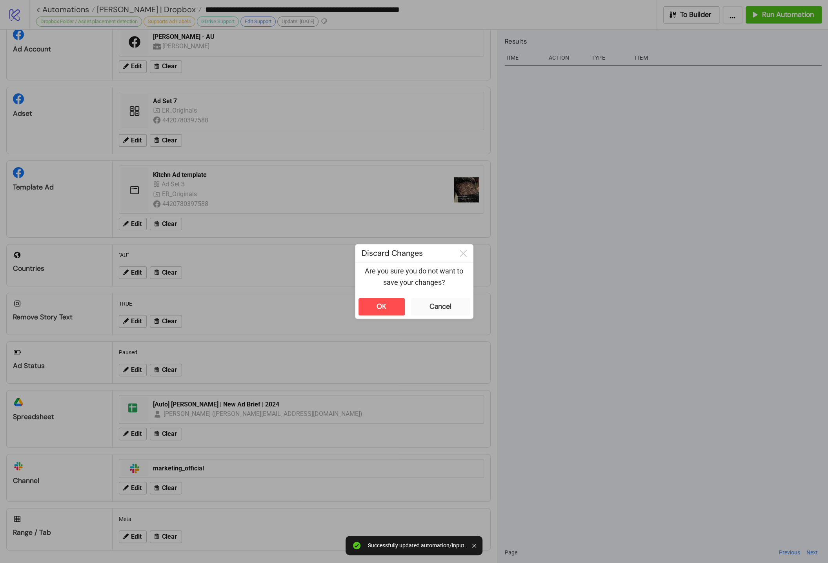
scroll to position [24, 0]
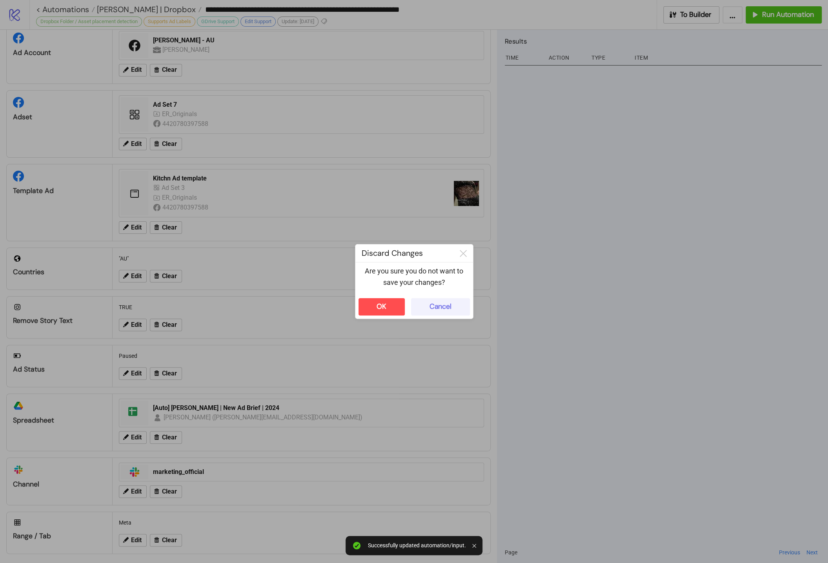
click at [435, 301] on button "Cancel" at bounding box center [440, 306] width 59 height 17
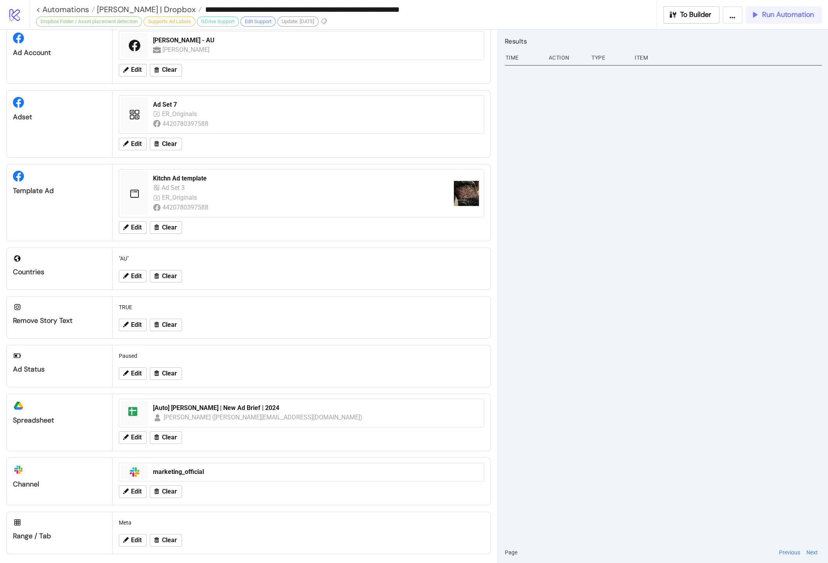
click at [784, 14] on span "Run Automation" at bounding box center [788, 14] width 52 height 9
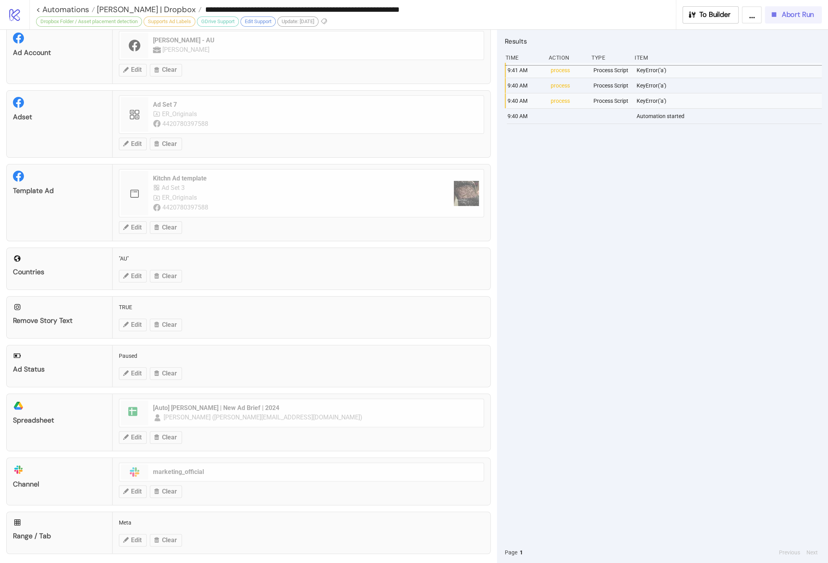
click at [792, 16] on span "Abort Run" at bounding box center [798, 14] width 33 height 9
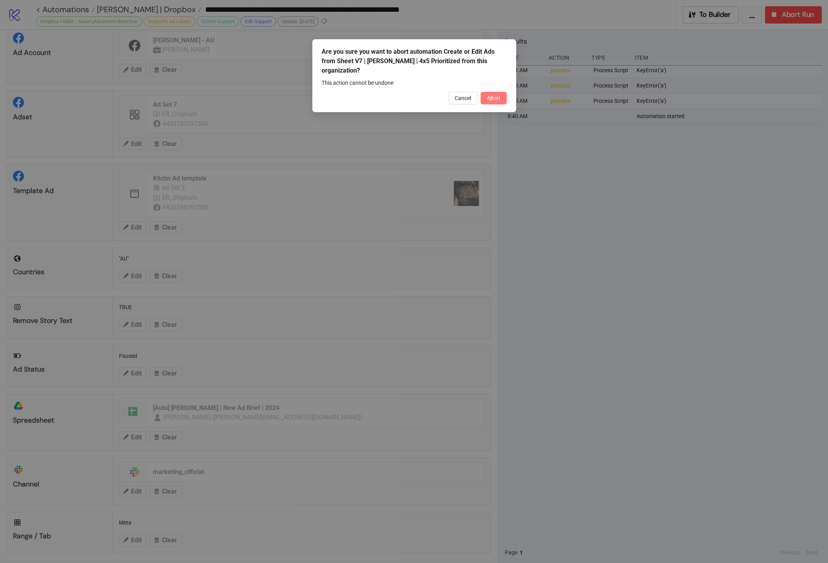
click at [498, 102] on button "Abort" at bounding box center [494, 98] width 26 height 13
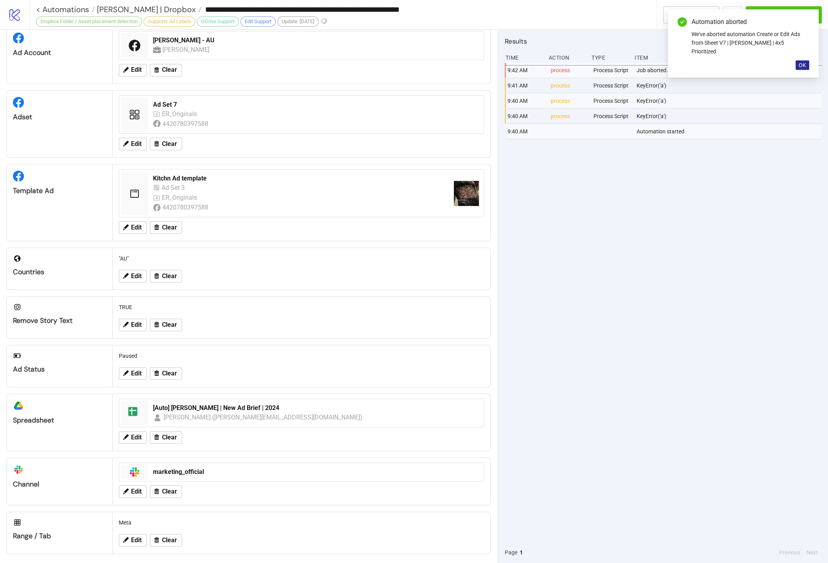
click at [798, 60] on button "OK" at bounding box center [803, 64] width 14 height 9
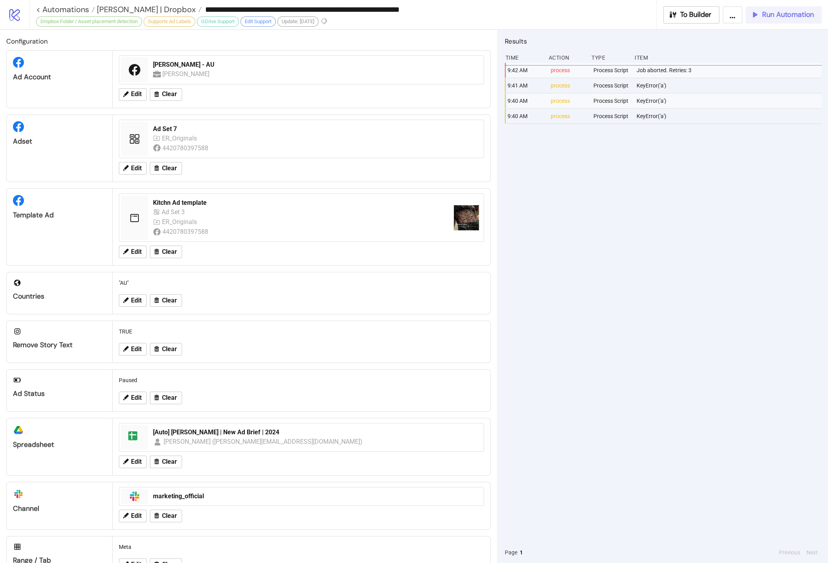
click at [773, 22] on button "Run Automation" at bounding box center [784, 14] width 76 height 17
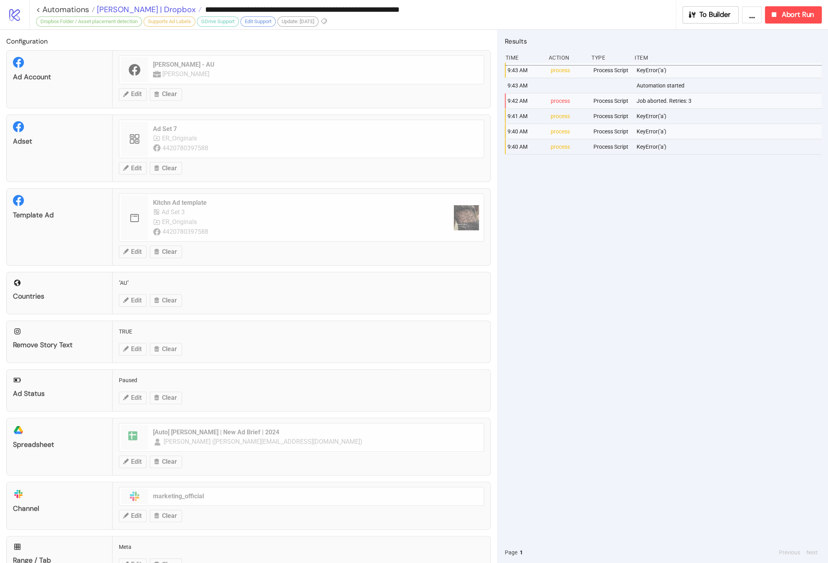
click at [135, 7] on span "[PERSON_NAME] | Dropbox" at bounding box center [145, 9] width 101 height 10
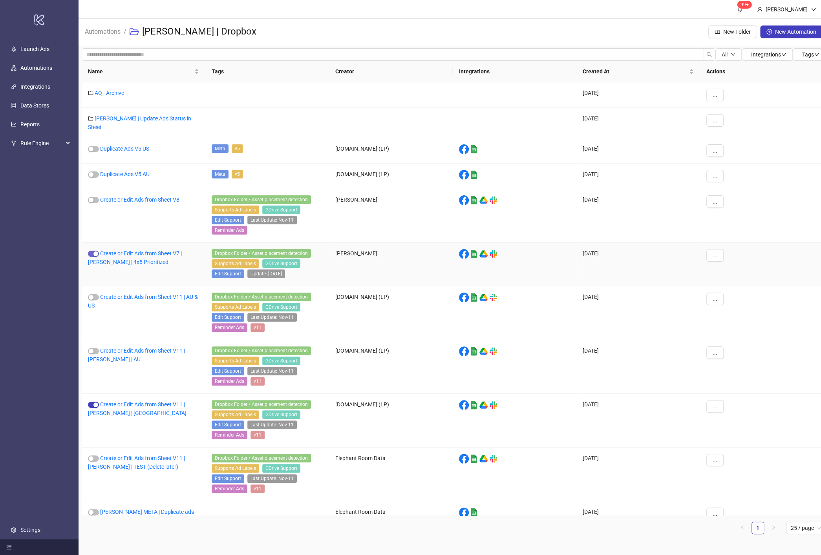
click at [95, 252] on div "button" at bounding box center [95, 254] width 5 height 5
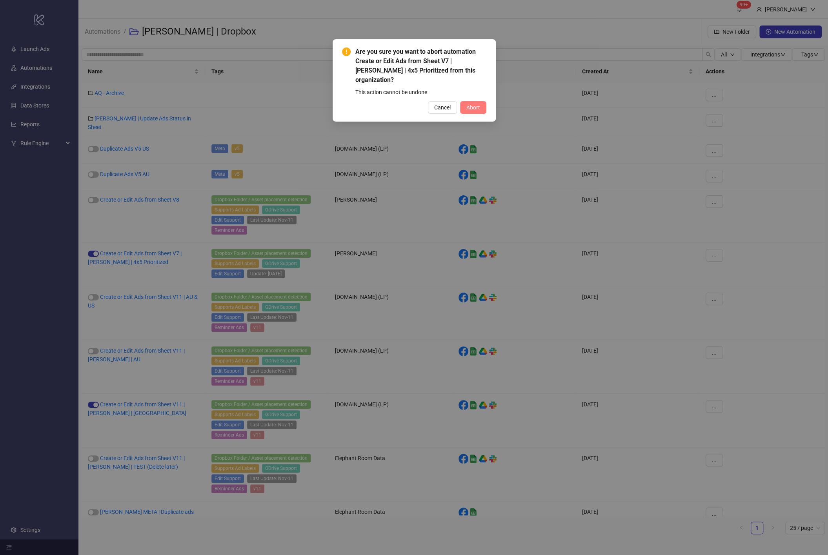
click at [477, 104] on span "Abort" at bounding box center [474, 107] width 14 height 6
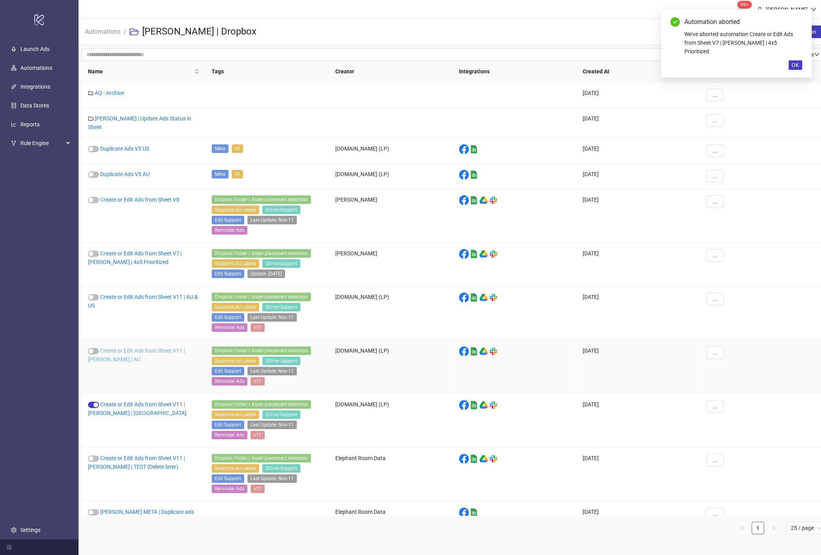
click at [119, 348] on link "Create or Edit Ads from Sheet V11 | [PERSON_NAME] | AU" at bounding box center [136, 355] width 97 height 15
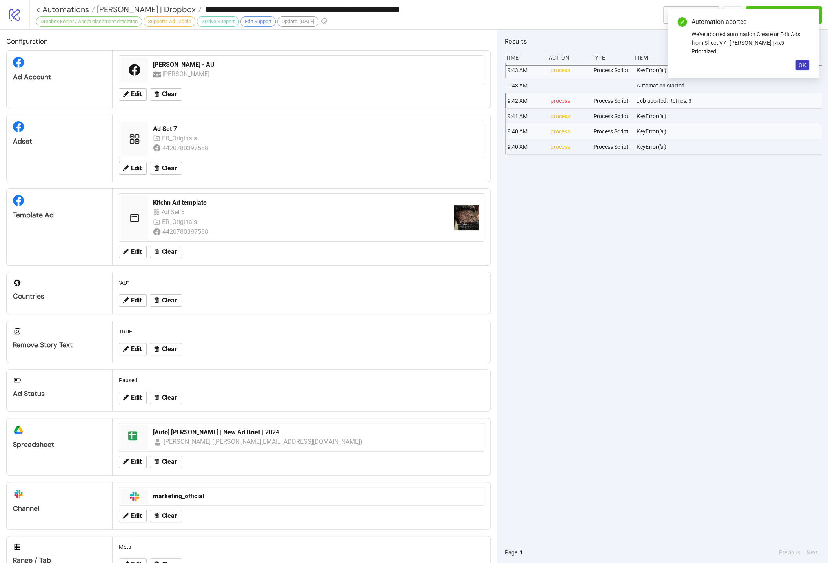
type input "**********"
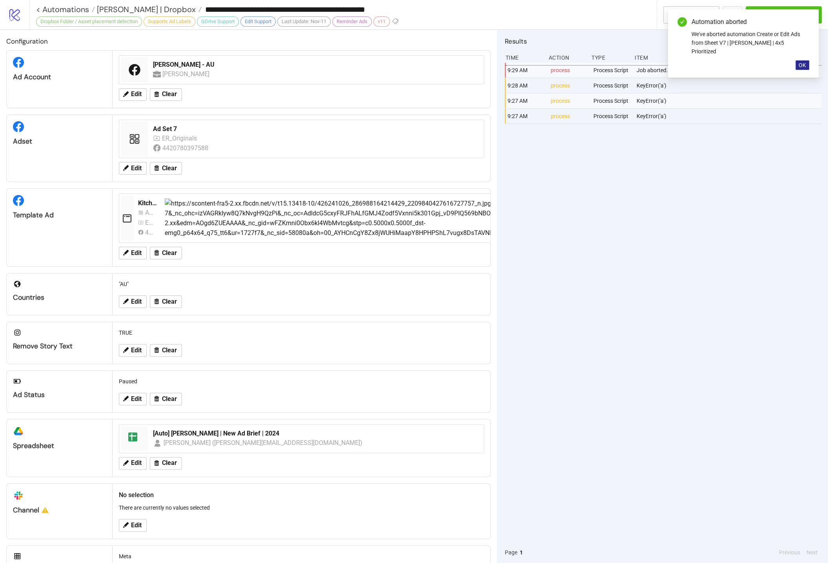
click at [801, 62] on span "OK" at bounding box center [802, 65] width 7 height 6
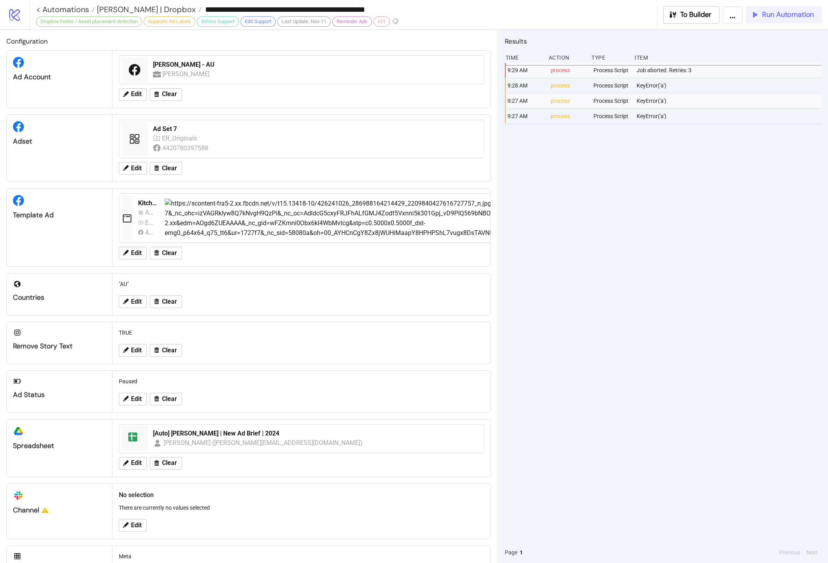
click at [772, 13] on span "Run Automation" at bounding box center [788, 14] width 52 height 9
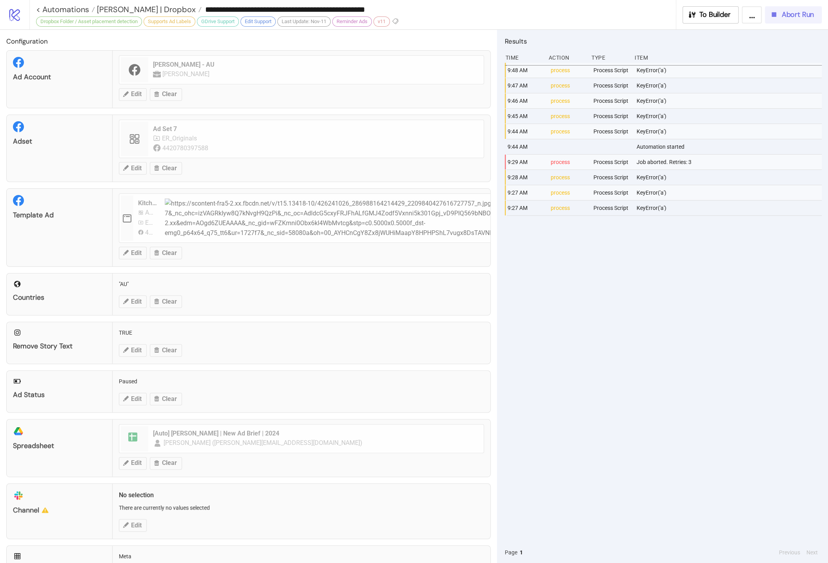
click at [783, 16] on span "Abort Run" at bounding box center [798, 14] width 33 height 9
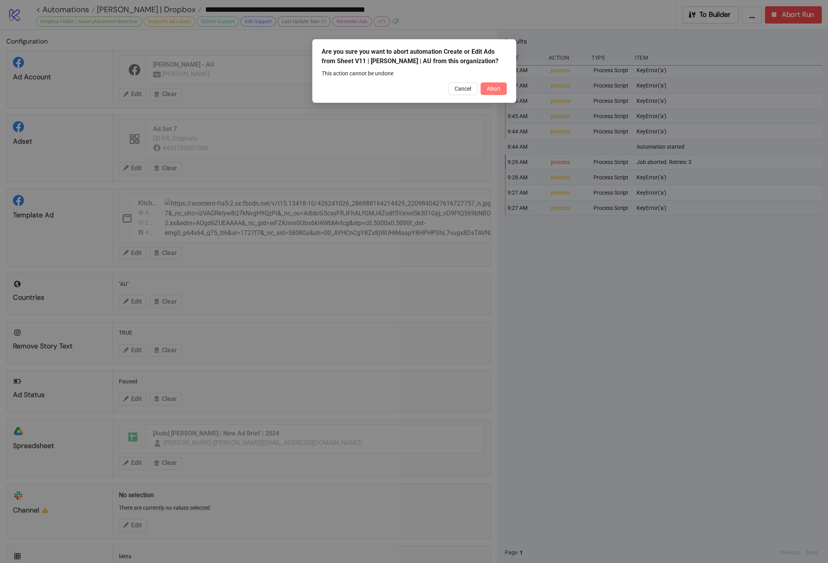
click at [493, 90] on span "Abort" at bounding box center [494, 89] width 14 height 6
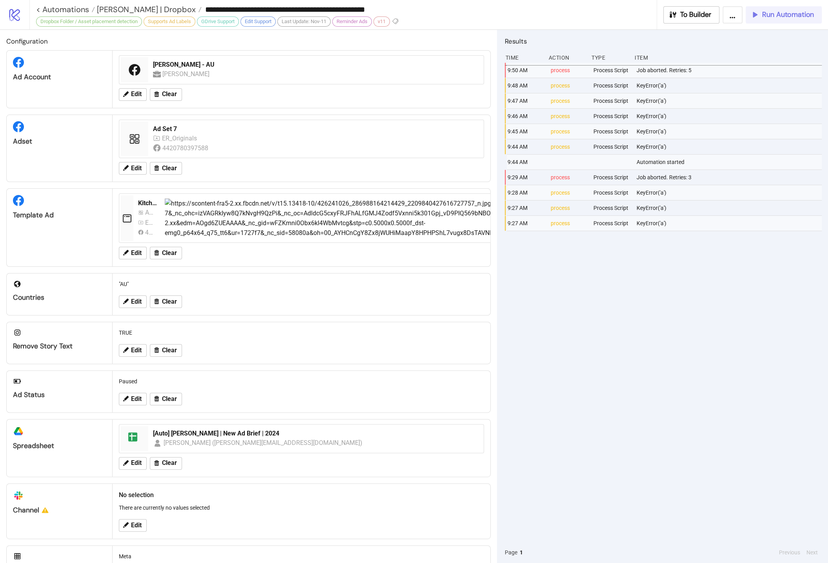
click at [799, 23] on button "Run Automation" at bounding box center [784, 14] width 76 height 17
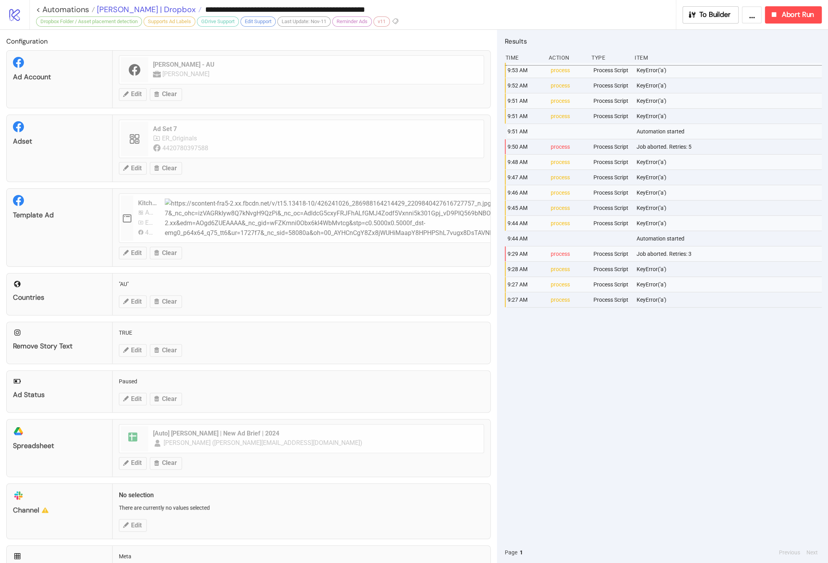
click at [125, 13] on span "[PERSON_NAME] | Dropbox" at bounding box center [145, 9] width 101 height 10
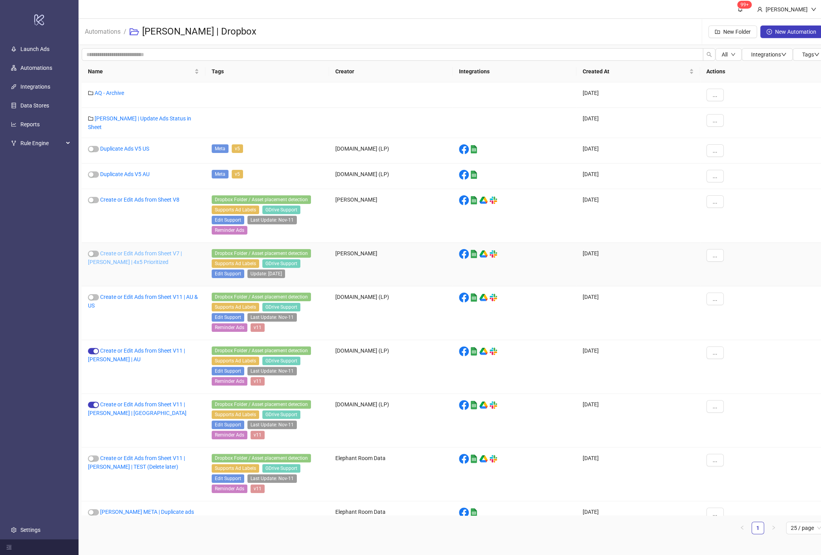
click at [182, 250] on link "Create or Edit Ads from Sheet V7 | [PERSON_NAME] | 4x5 Prioritized" at bounding box center [135, 257] width 94 height 15
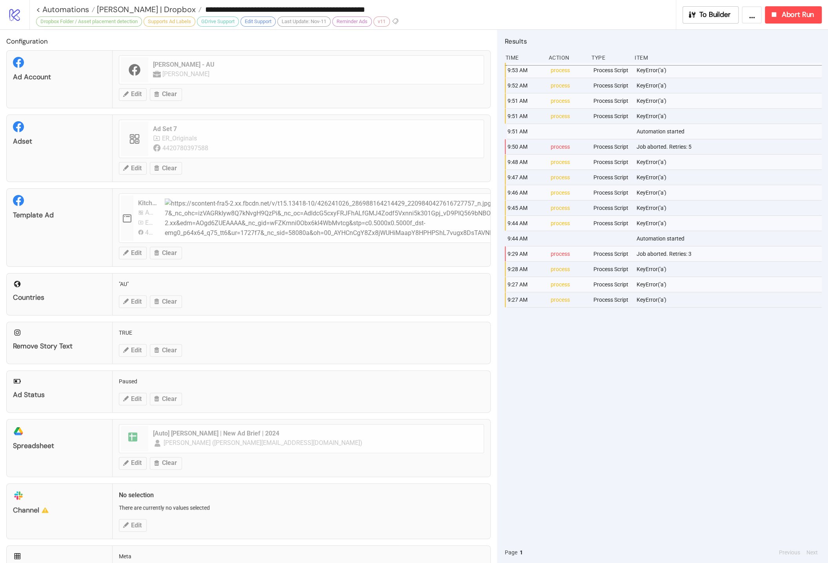
type input "**********"
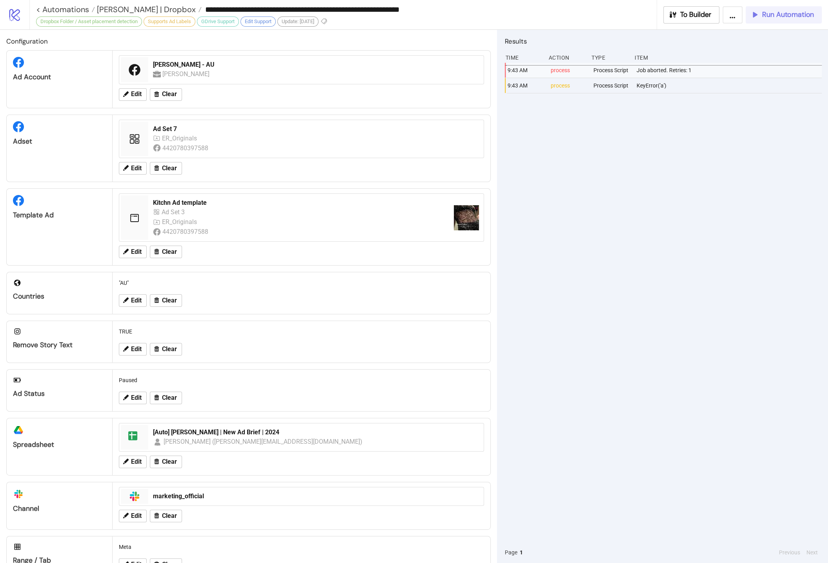
click at [796, 16] on span "Run Automation" at bounding box center [788, 14] width 52 height 9
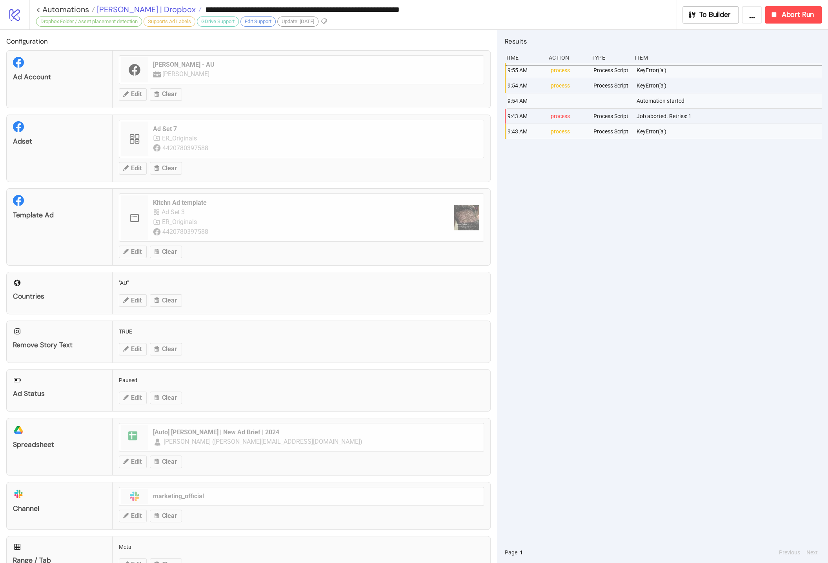
click at [148, 9] on span "[PERSON_NAME] | Dropbox" at bounding box center [145, 9] width 101 height 10
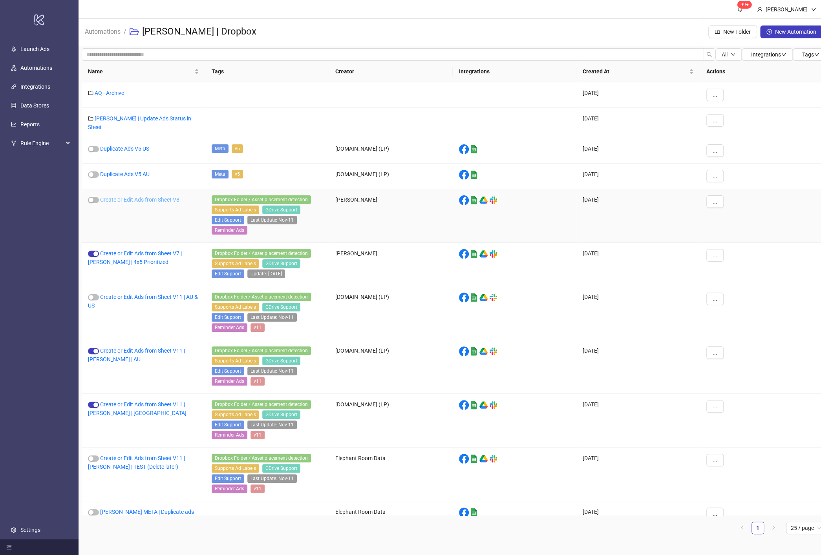
click at [158, 197] on link "Create or Edit Ads from Sheet V8" at bounding box center [139, 200] width 79 height 6
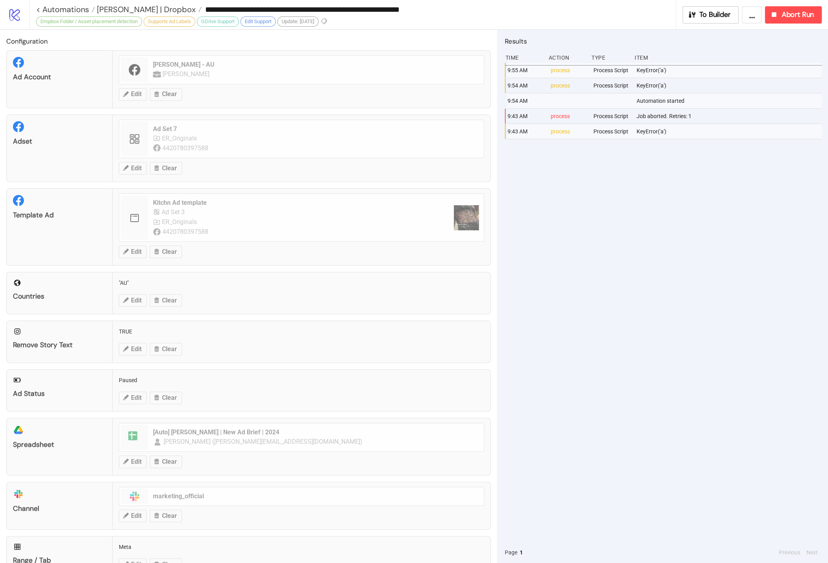
type input "**********"
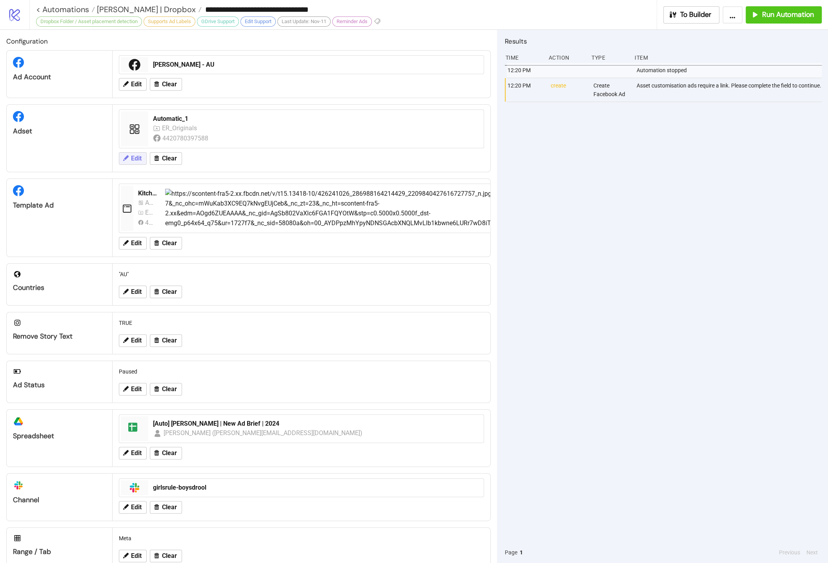
click at [140, 155] on span "Edit" at bounding box center [136, 158] width 11 height 7
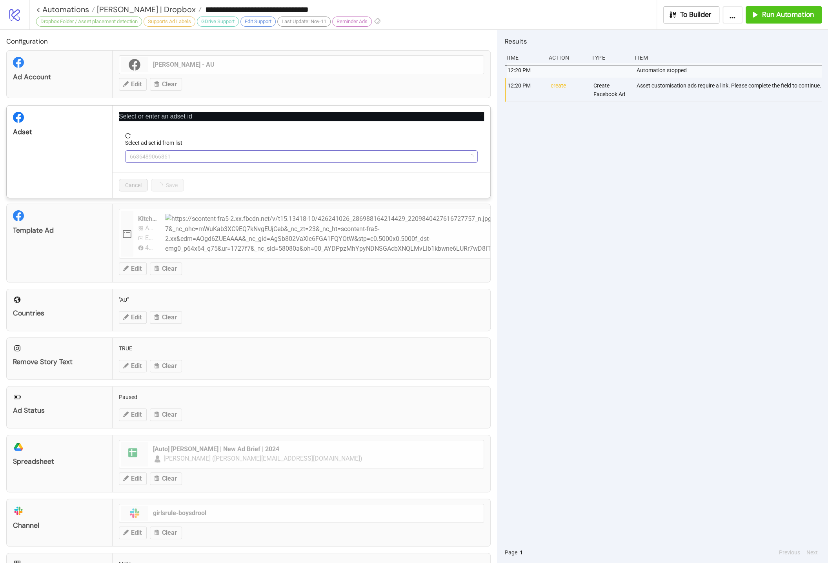
click at [188, 158] on span "6636489066861" at bounding box center [301, 157] width 343 height 12
click at [172, 147] on div "Select ad set id from list" at bounding box center [301, 145] width 353 height 12
click at [167, 146] on div at bounding box center [167, 146] width 0 height 0
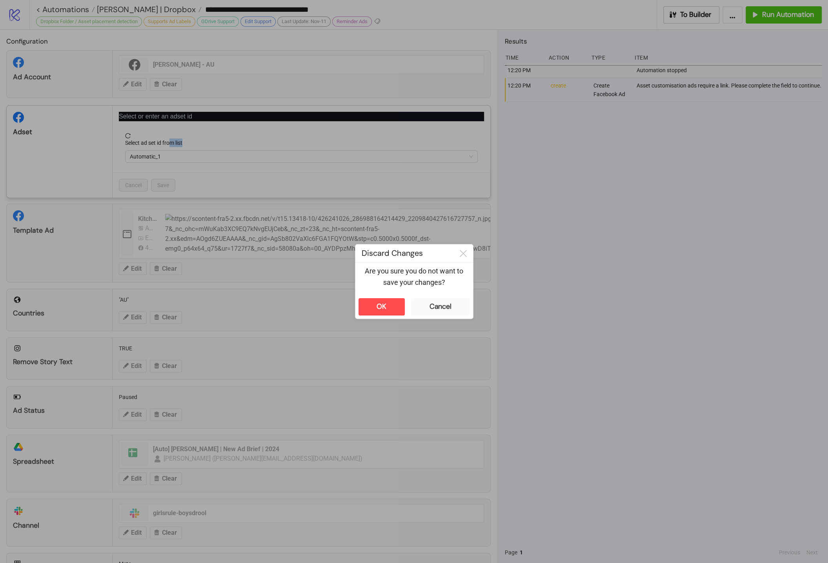
click at [157, 563] on div at bounding box center [78, 563] width 157 height 0
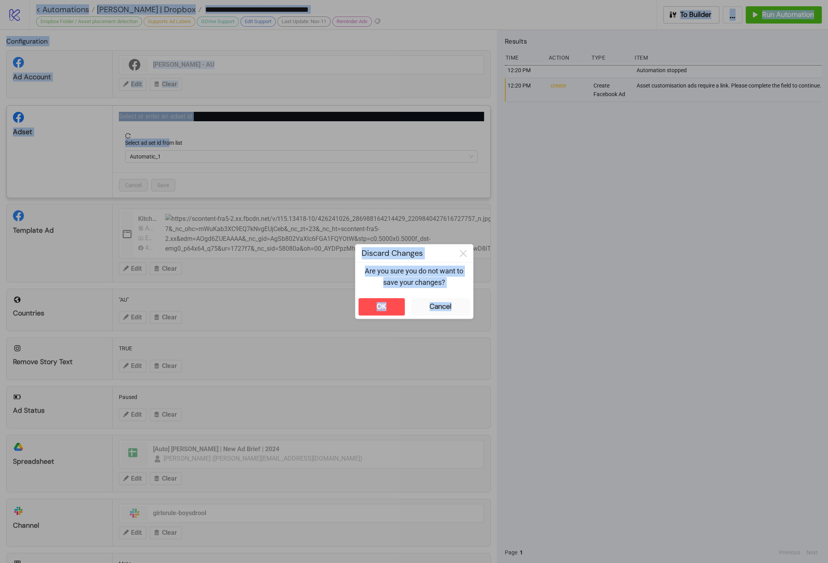
click at [269, 164] on div at bounding box center [414, 281] width 828 height 563
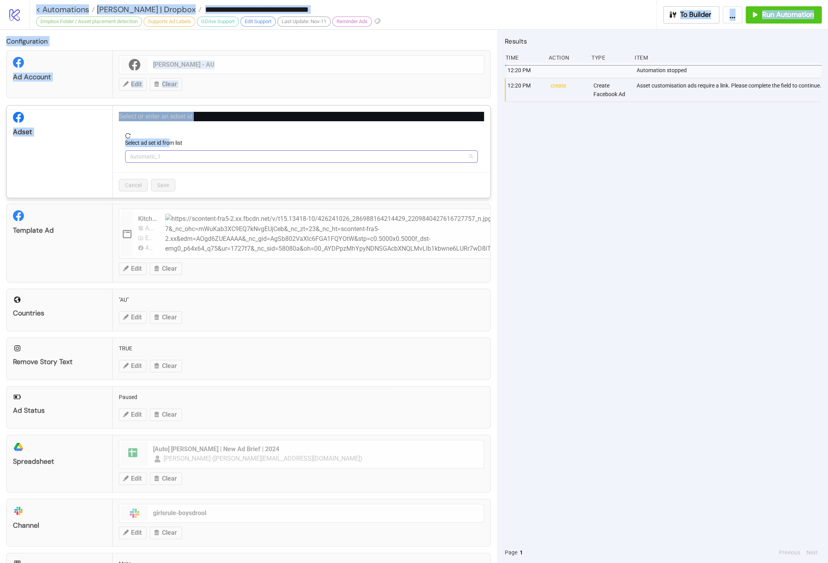
click at [260, 156] on span "Automatic_1" at bounding box center [301, 157] width 343 height 12
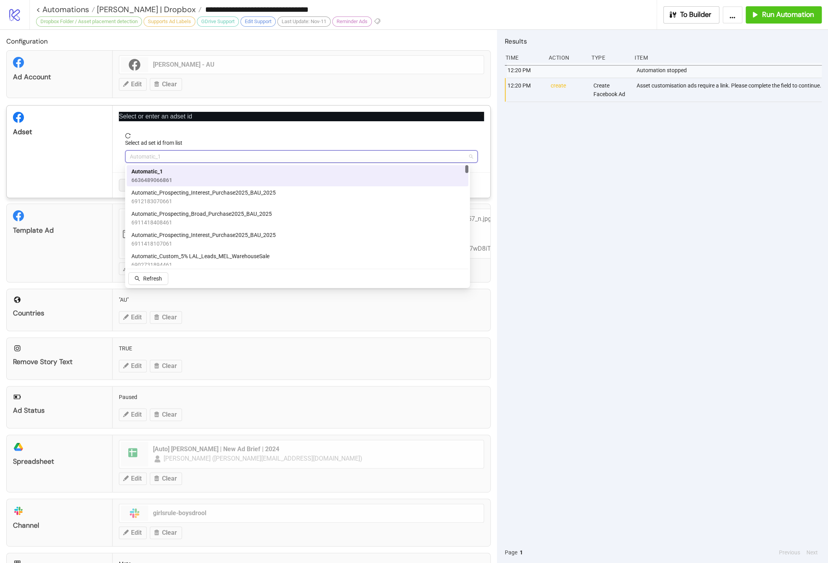
paste input "**********"
type input "**********"
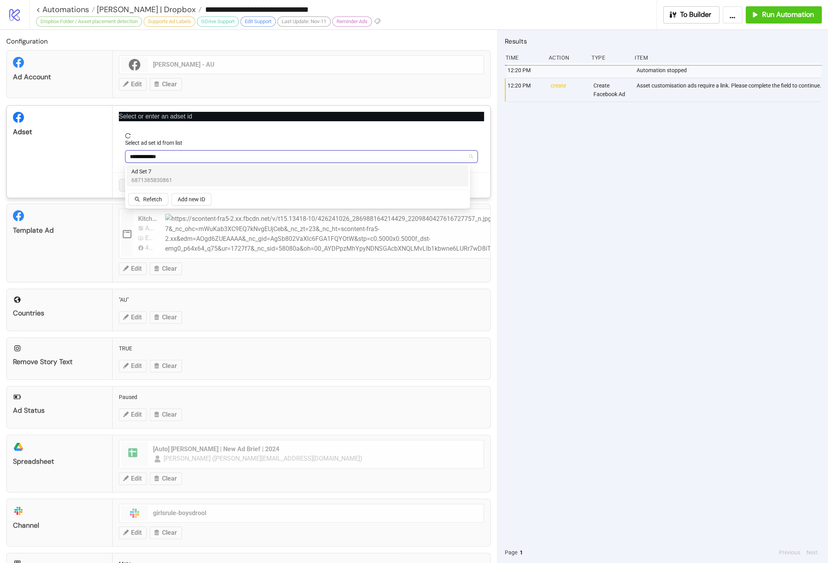
click at [211, 176] on div "Ad Set 7 6871385830861" at bounding box center [297, 175] width 332 height 17
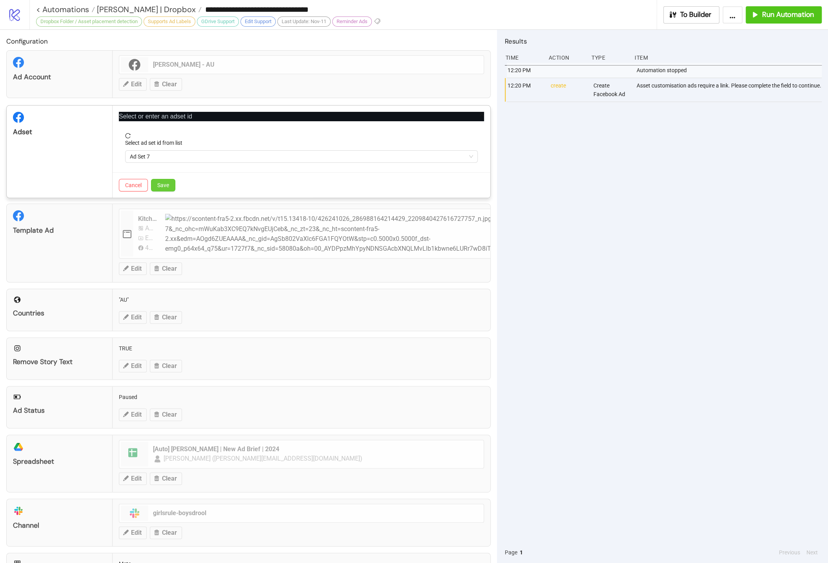
click at [165, 186] on span "Save" at bounding box center [163, 185] width 12 height 6
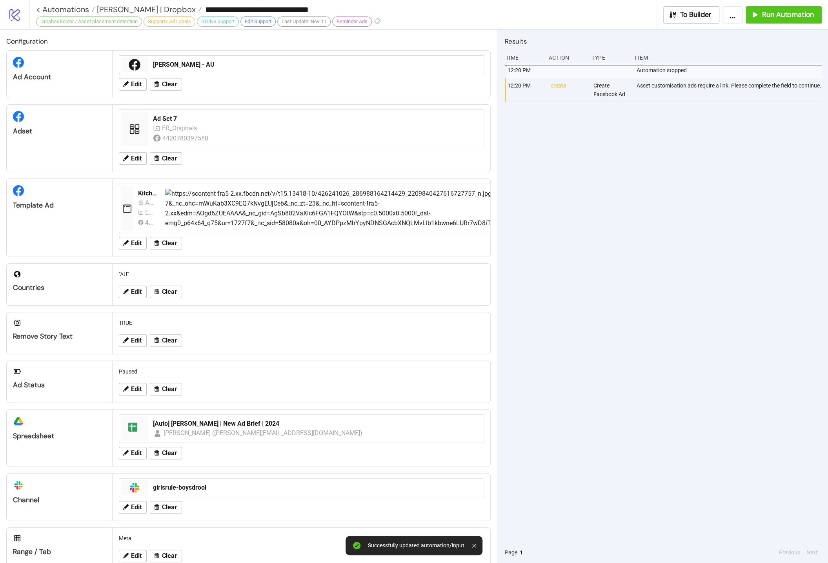
click at [647, 254] on div "12:20 PM Automation stopped 12:20 PM create Create Facebook Ad Asset customisat…" at bounding box center [663, 302] width 317 height 479
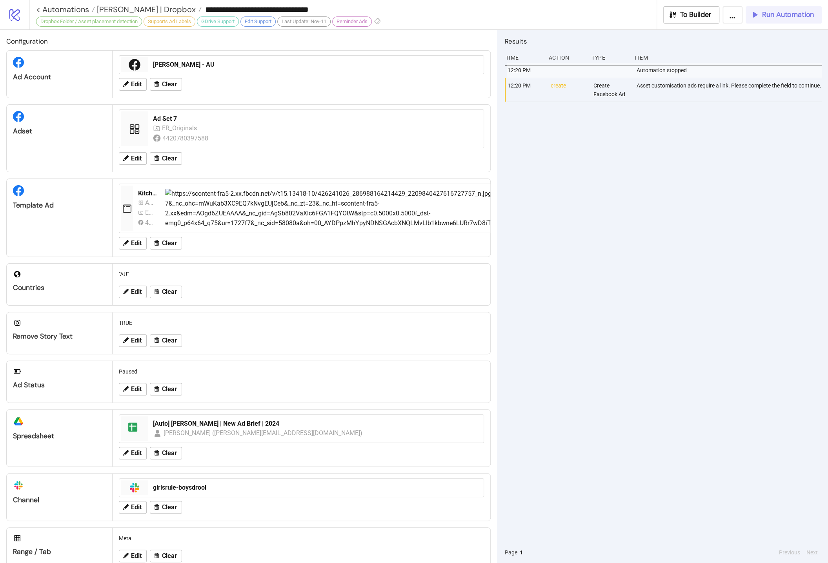
click at [783, 16] on span "Run Automation" at bounding box center [788, 14] width 52 height 9
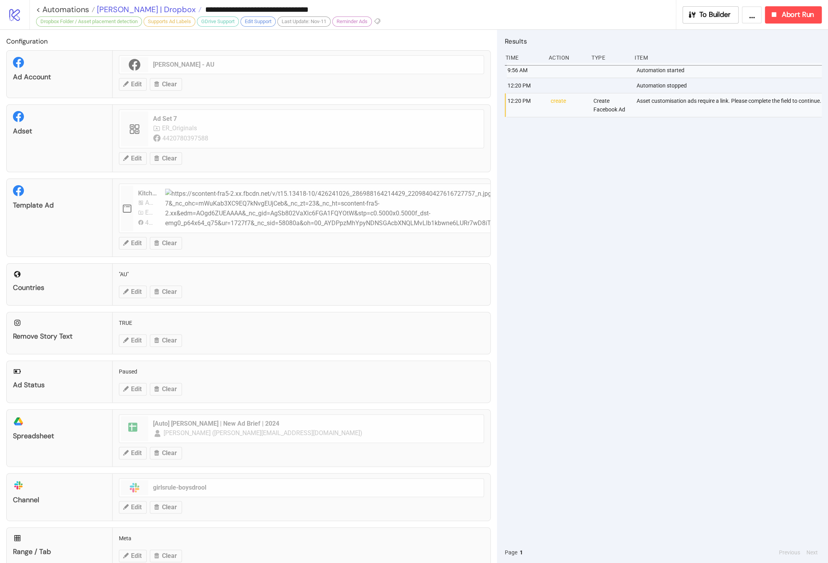
click at [133, 8] on span "[PERSON_NAME] | Dropbox" at bounding box center [145, 9] width 101 height 10
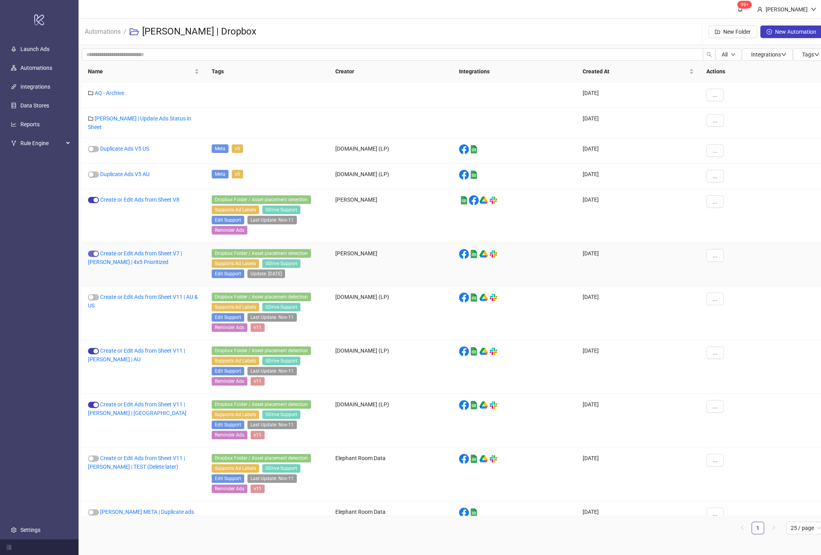
click at [93, 251] on button "button" at bounding box center [93, 254] width 11 height 6
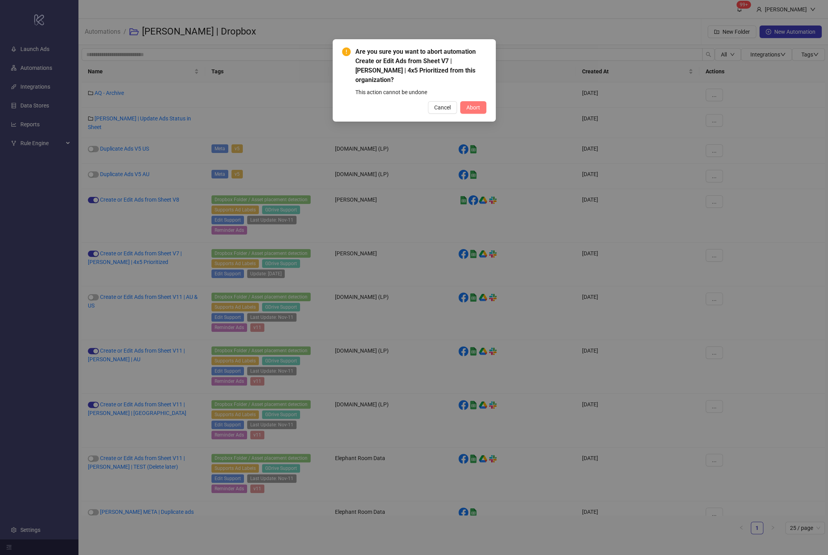
click at [476, 104] on span "Abort" at bounding box center [474, 107] width 14 height 6
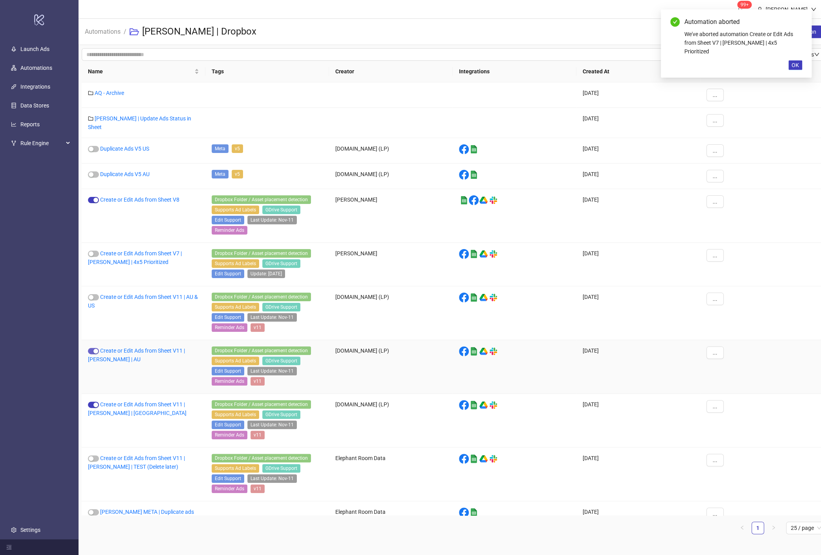
click at [93, 349] on div "button" at bounding box center [95, 351] width 5 height 5
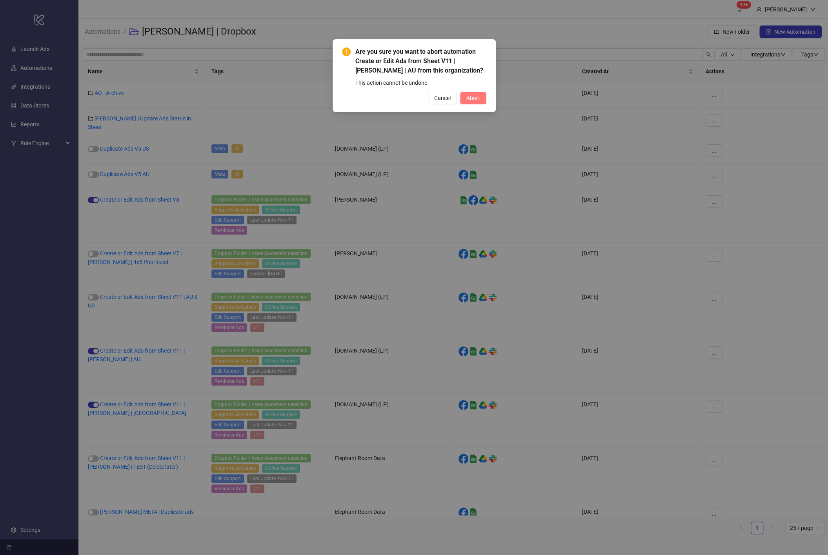
click at [471, 101] on button "Abort" at bounding box center [473, 98] width 26 height 13
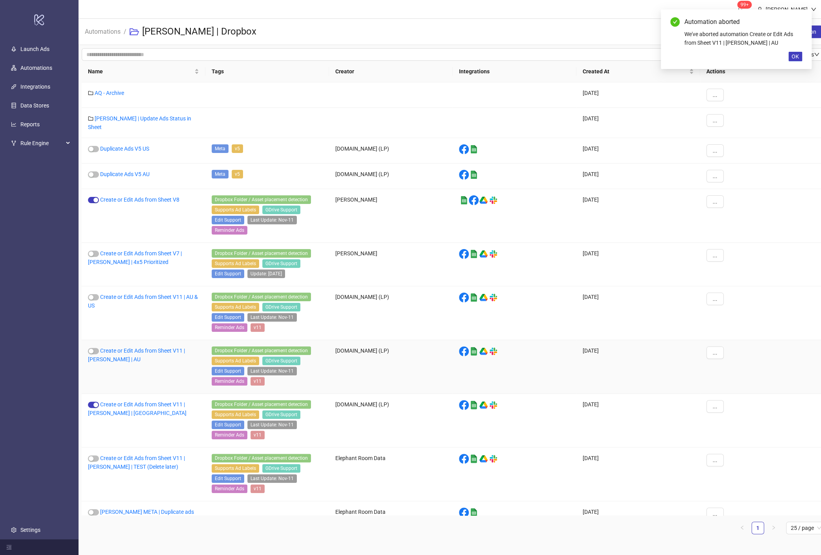
click at [153, 348] on link "Create or Edit Ads from Sheet V11 | [PERSON_NAME] | AU" at bounding box center [136, 355] width 97 height 15
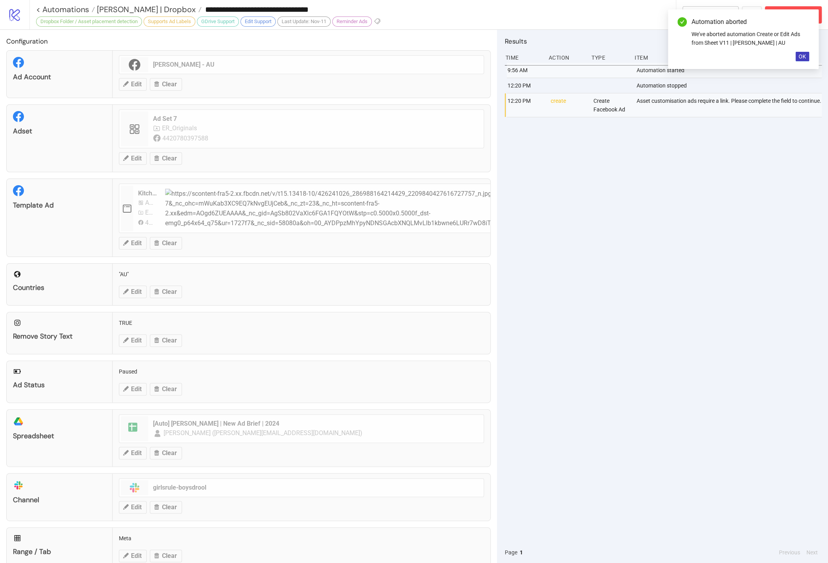
type input "**********"
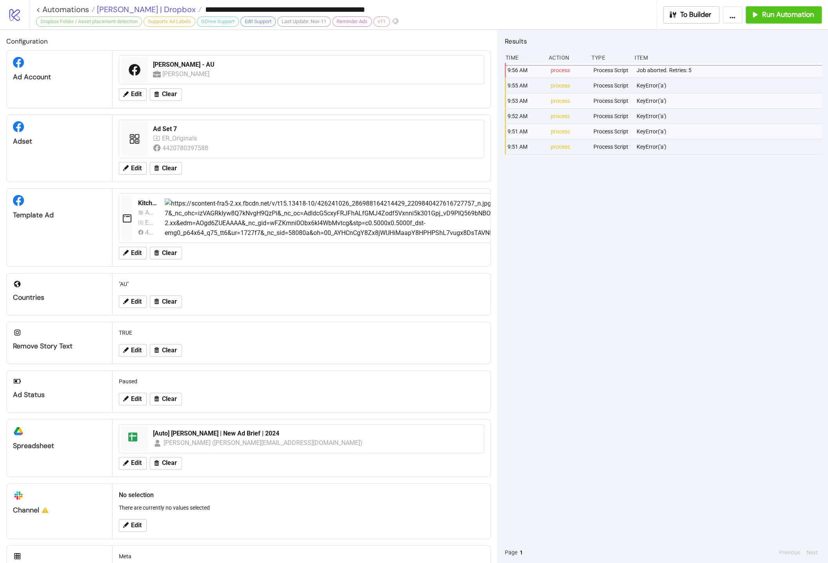
click at [153, 8] on span "[PERSON_NAME] | Dropbox" at bounding box center [145, 9] width 101 height 10
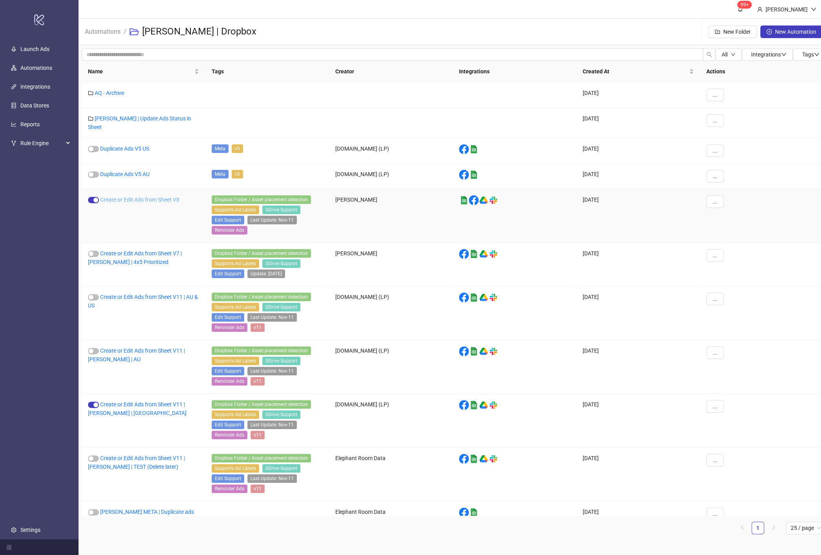
click at [151, 197] on link "Create or Edit Ads from Sheet V8" at bounding box center [139, 200] width 79 height 6
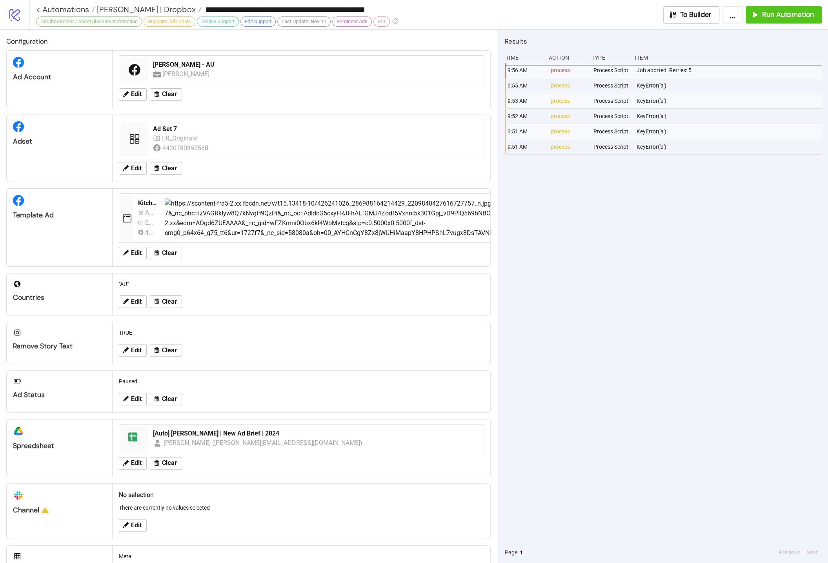
type input "**********"
